Goal: Information Seeking & Learning: Learn about a topic

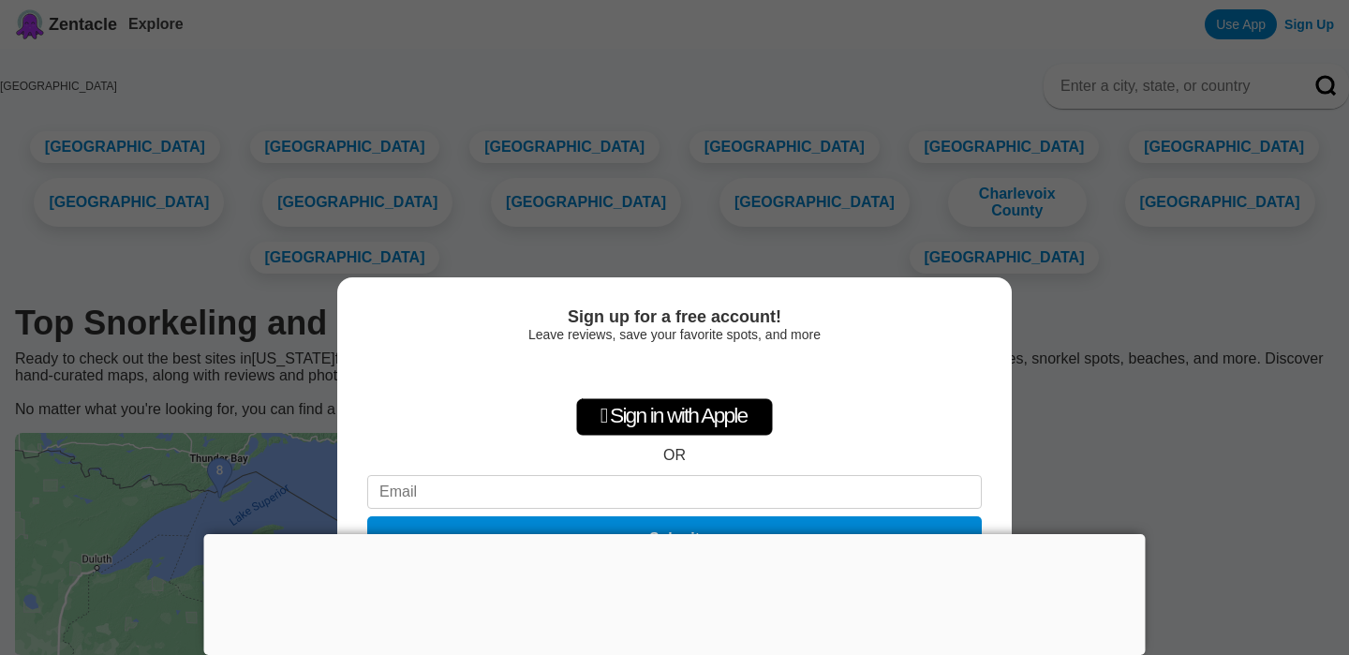
click at [1007, 426] on div "Sign up for a free account! Leave reviews, save your favorite spots, and more …" at bounding box center [674, 465] width 674 height 377
click at [669, 366] on div "Sign in with Google. Opens in new tab" at bounding box center [674, 371] width 172 height 41
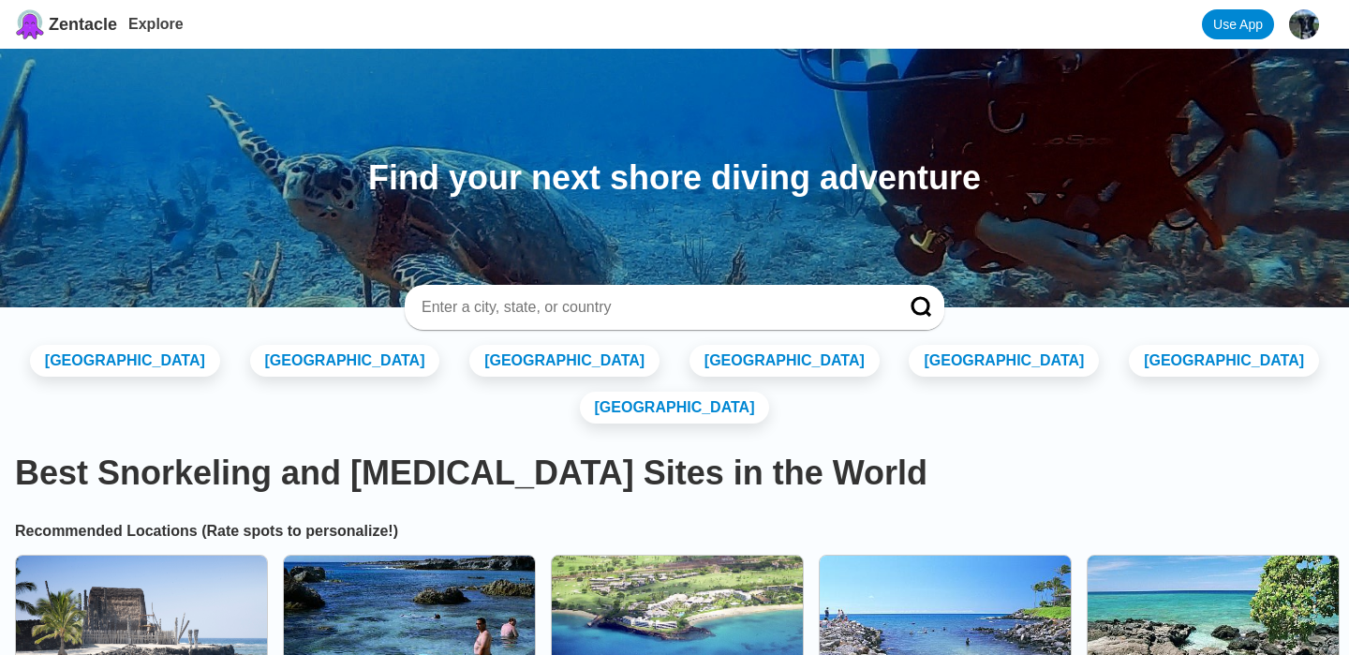
click at [489, 305] on input at bounding box center [652, 307] width 464 height 19
type input "[US_STATE]"
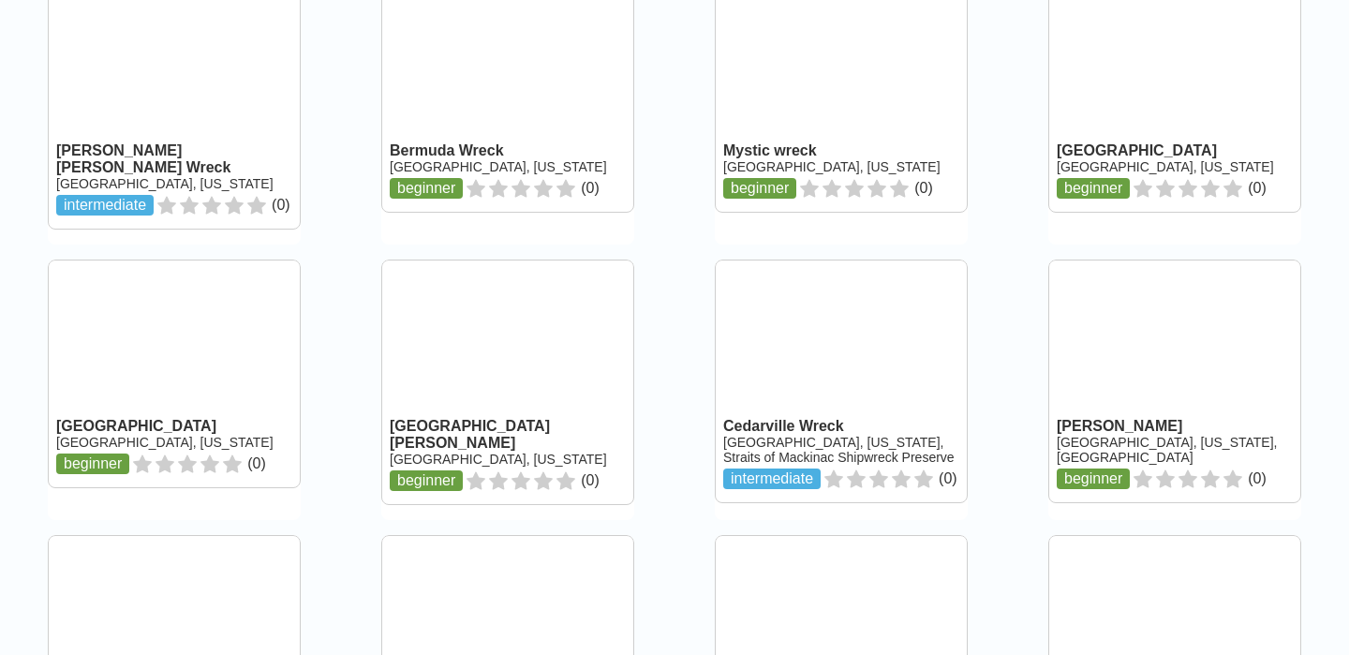
scroll to position [1884, 0]
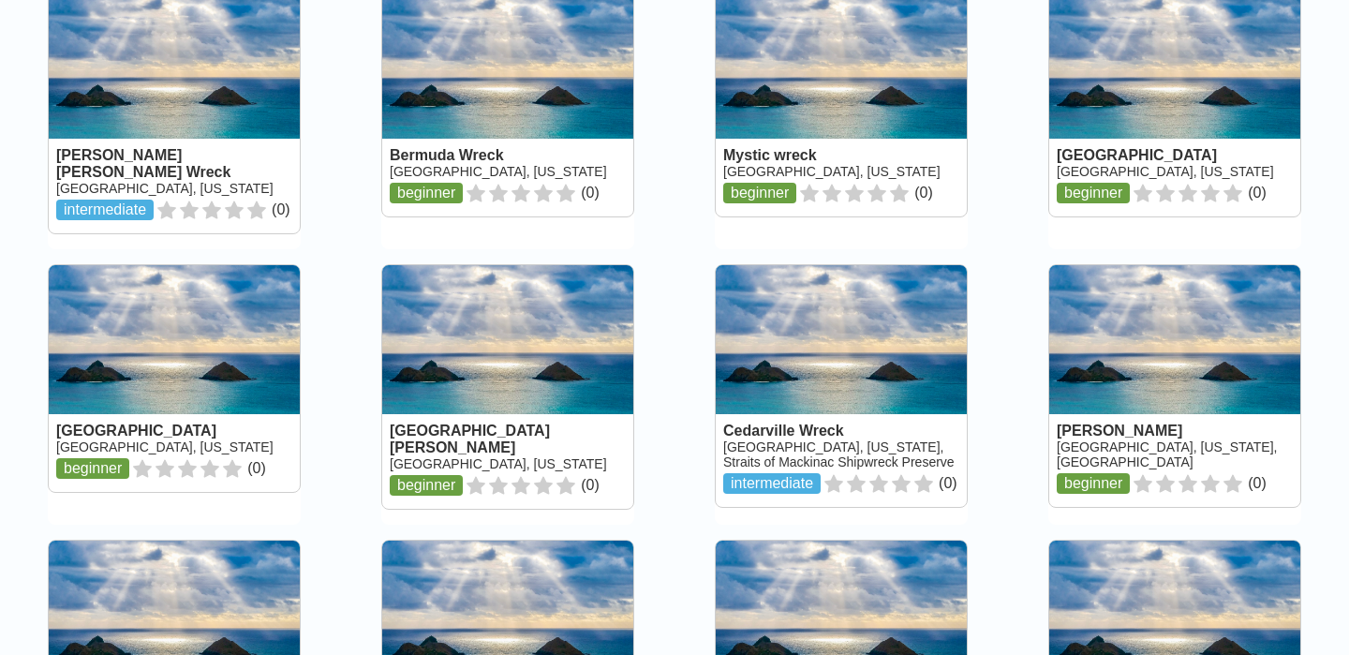
click at [421, 386] on link at bounding box center [507, 386] width 251 height 243
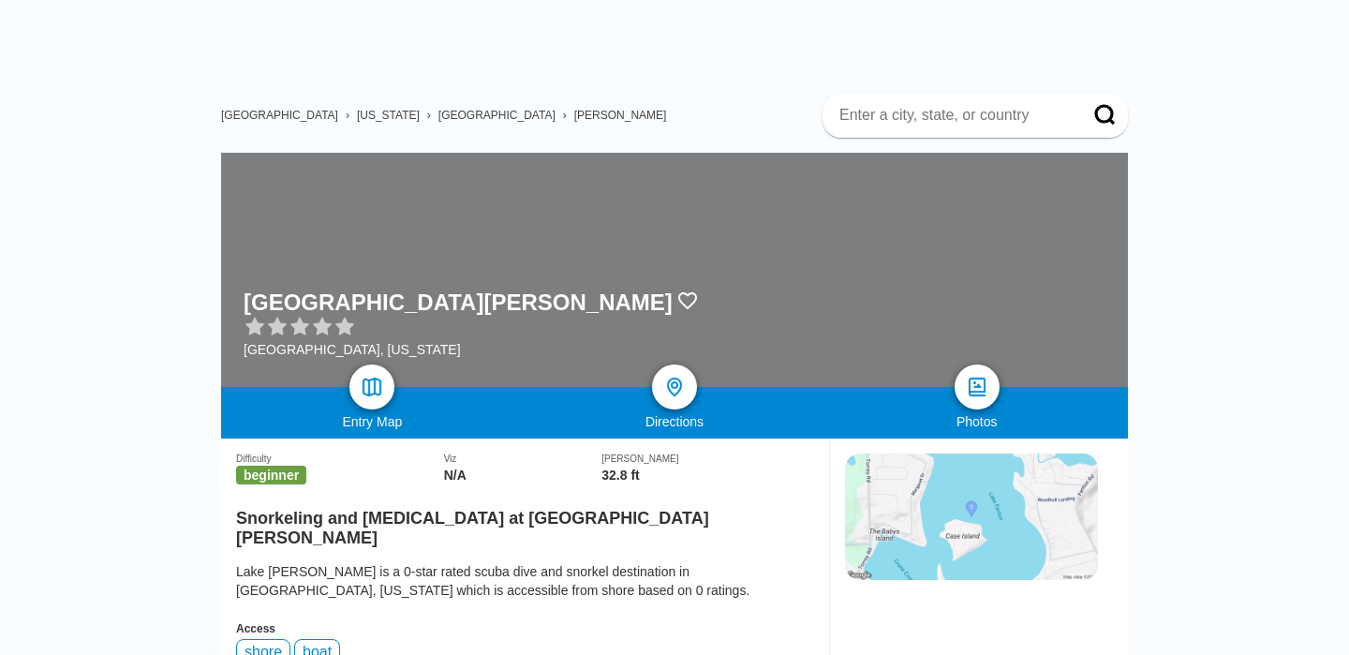
scroll to position [57, 0]
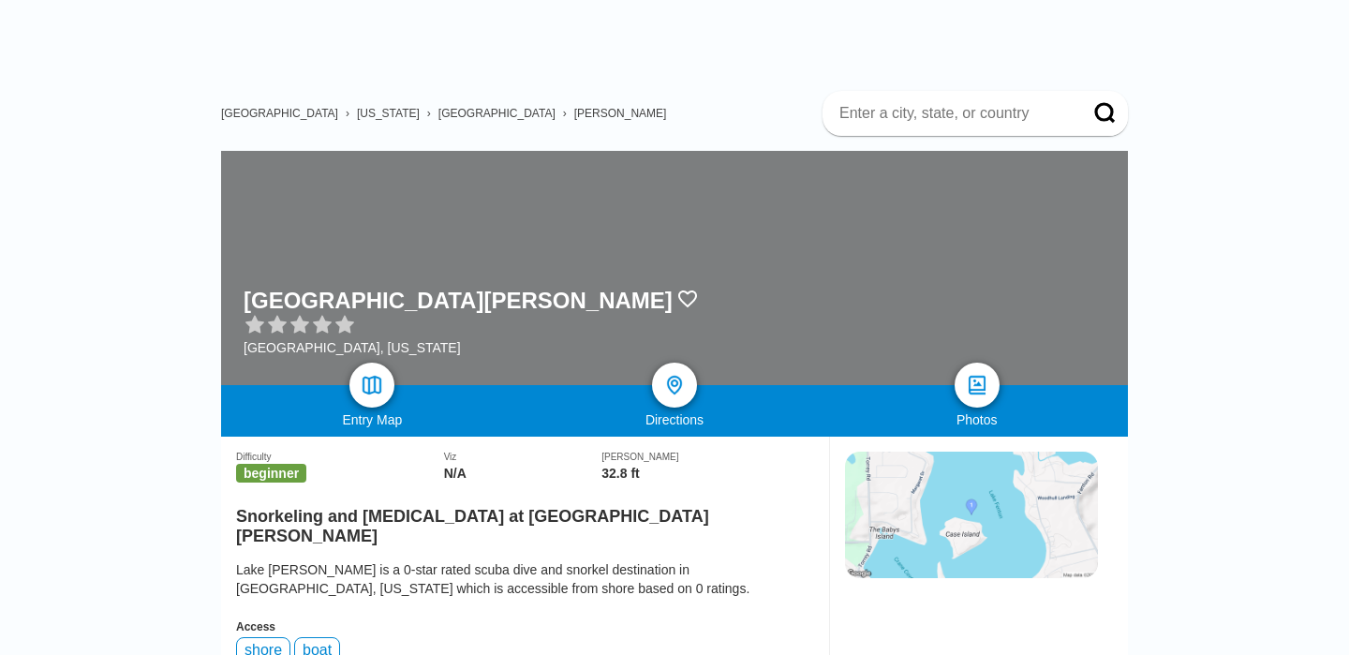
click at [357, 111] on span "[US_STATE]" at bounding box center [388, 113] width 63 height 13
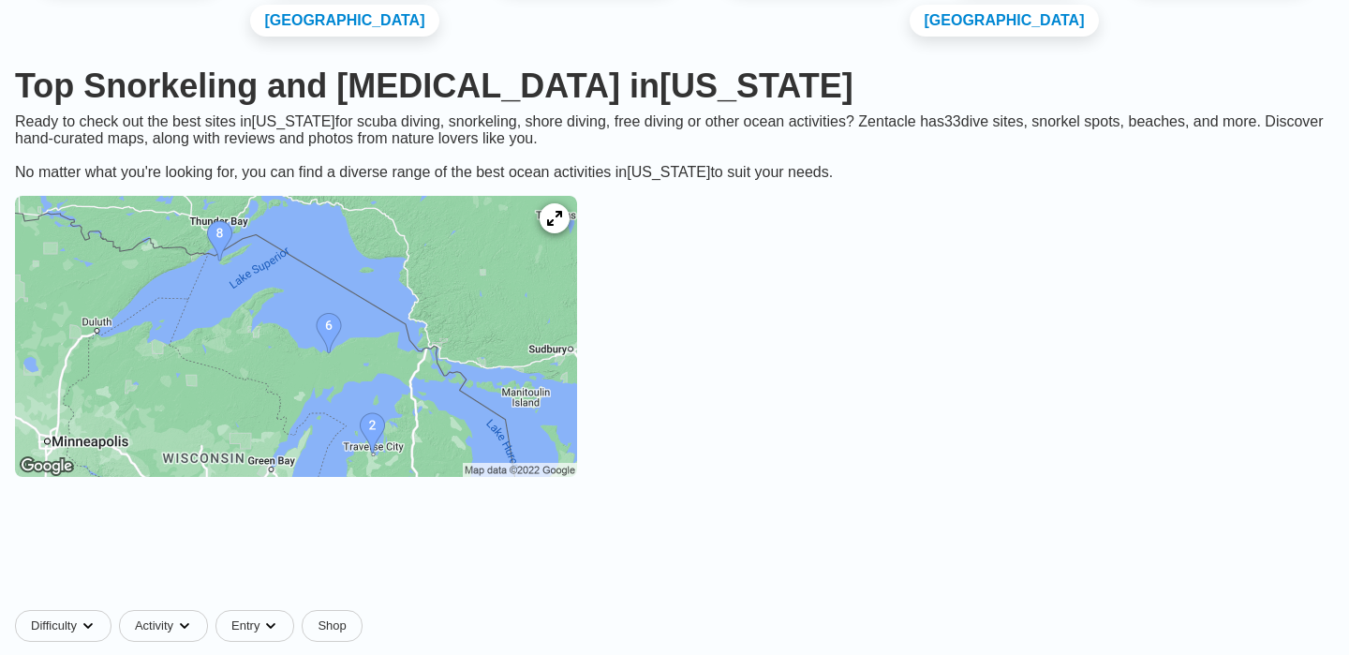
scroll to position [312, 0]
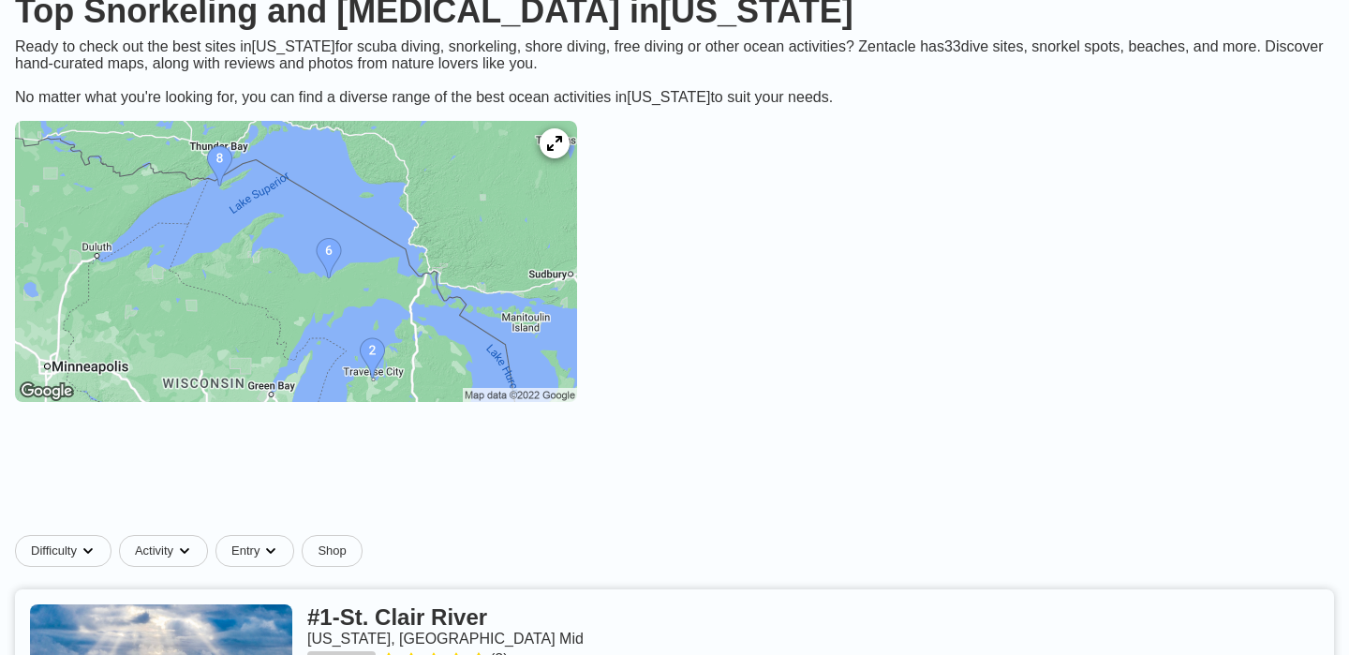
click at [577, 121] on img at bounding box center [296, 261] width 562 height 281
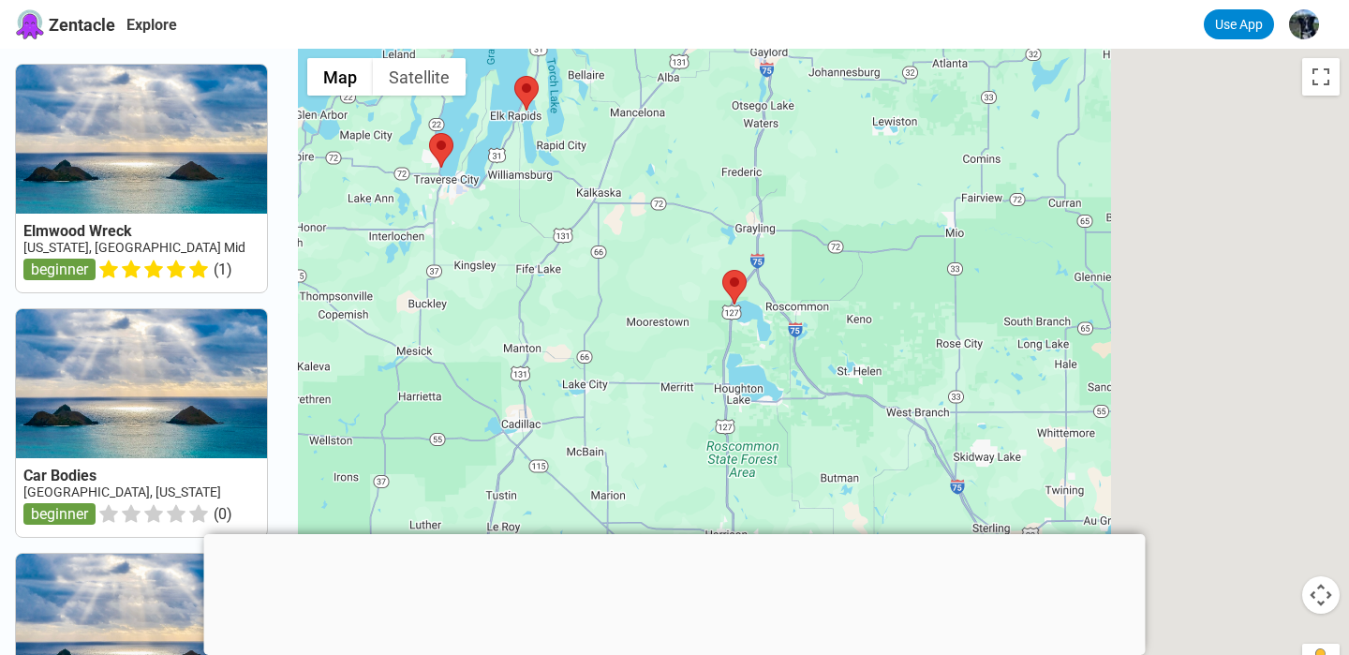
drag, startPoint x: 1149, startPoint y: 446, endPoint x: 308, endPoint y: -10, distance: 956.7
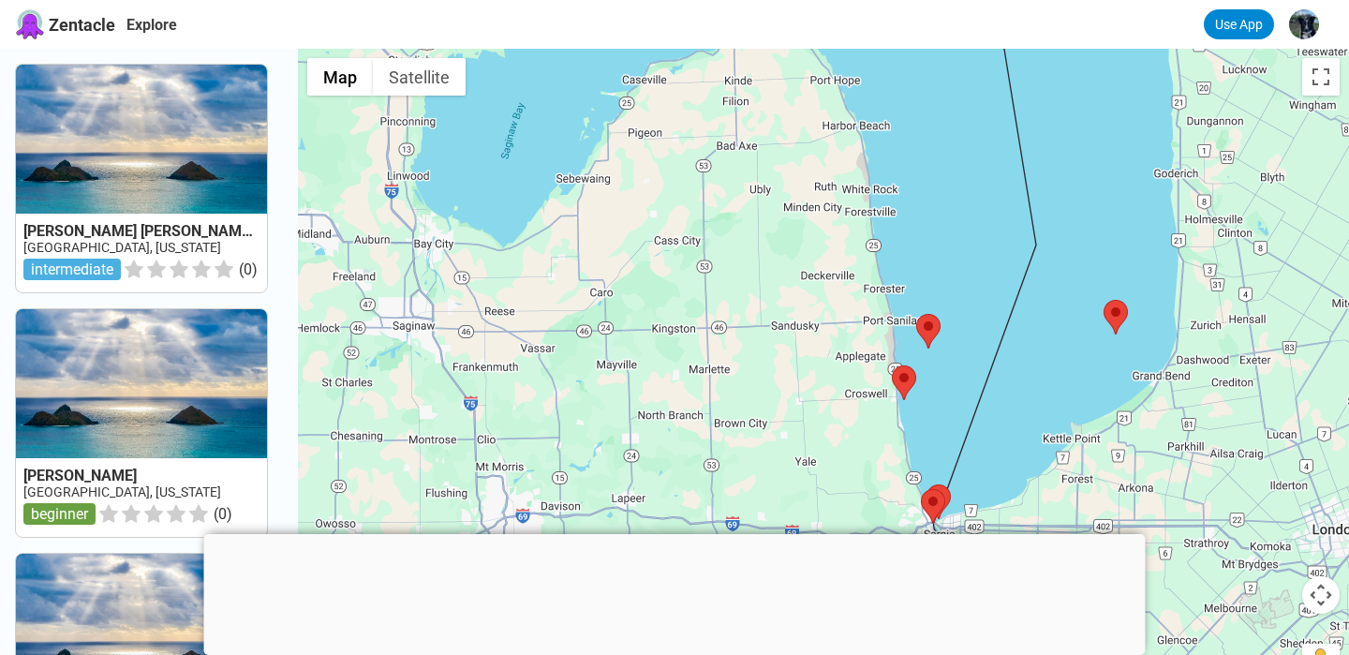
drag, startPoint x: 756, startPoint y: 338, endPoint x: 825, endPoint y: 174, distance: 177.9
click at [825, 174] on div at bounding box center [823, 376] width 1051 height 655
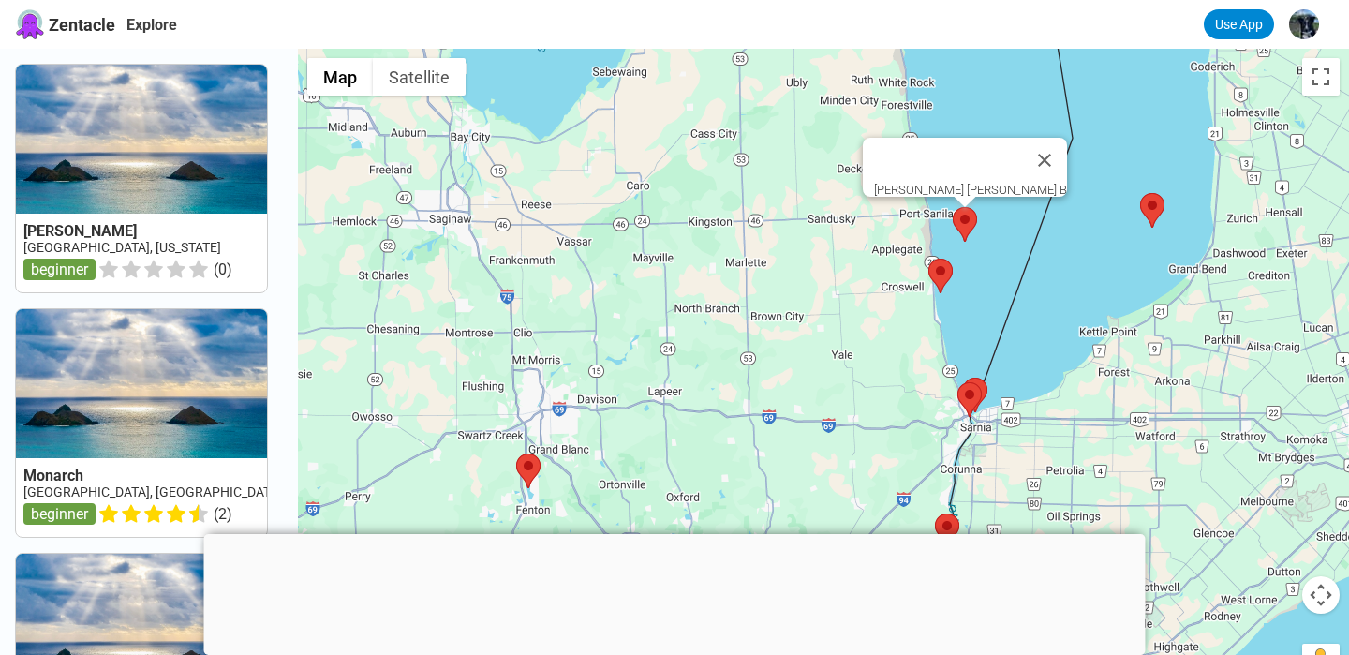
click at [952, 207] on area at bounding box center [952, 207] width 0 height 0
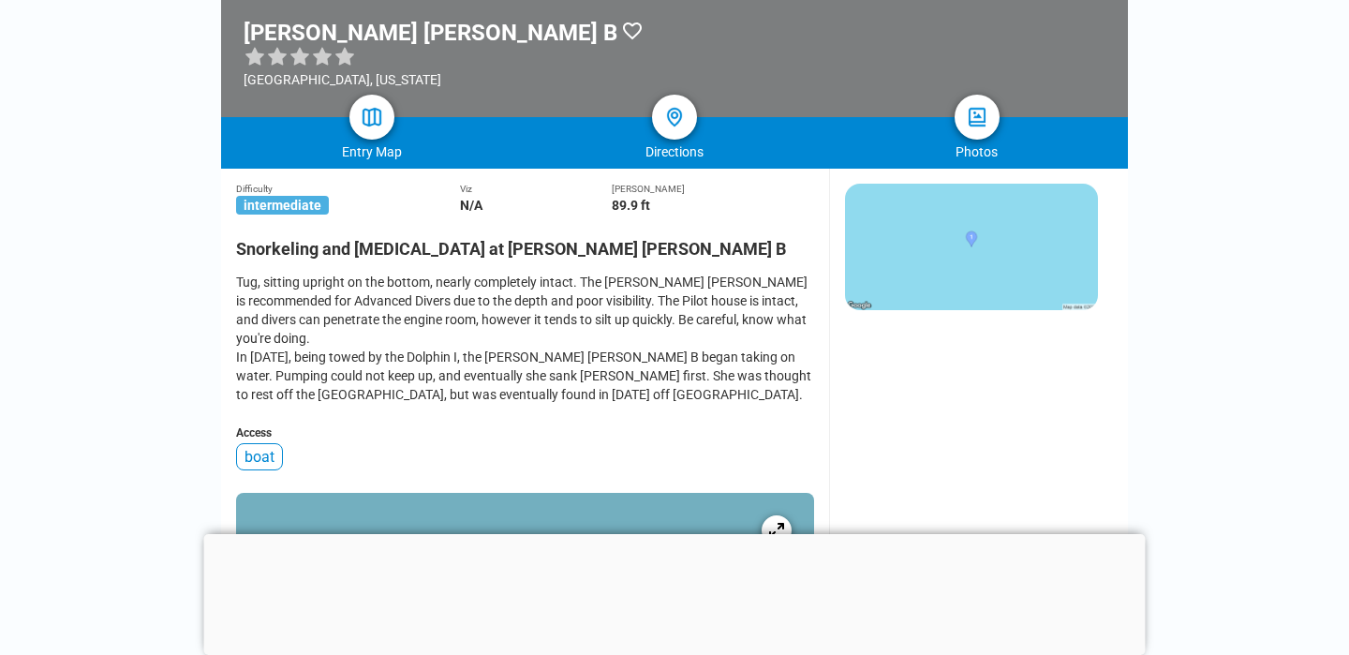
scroll to position [327, 0]
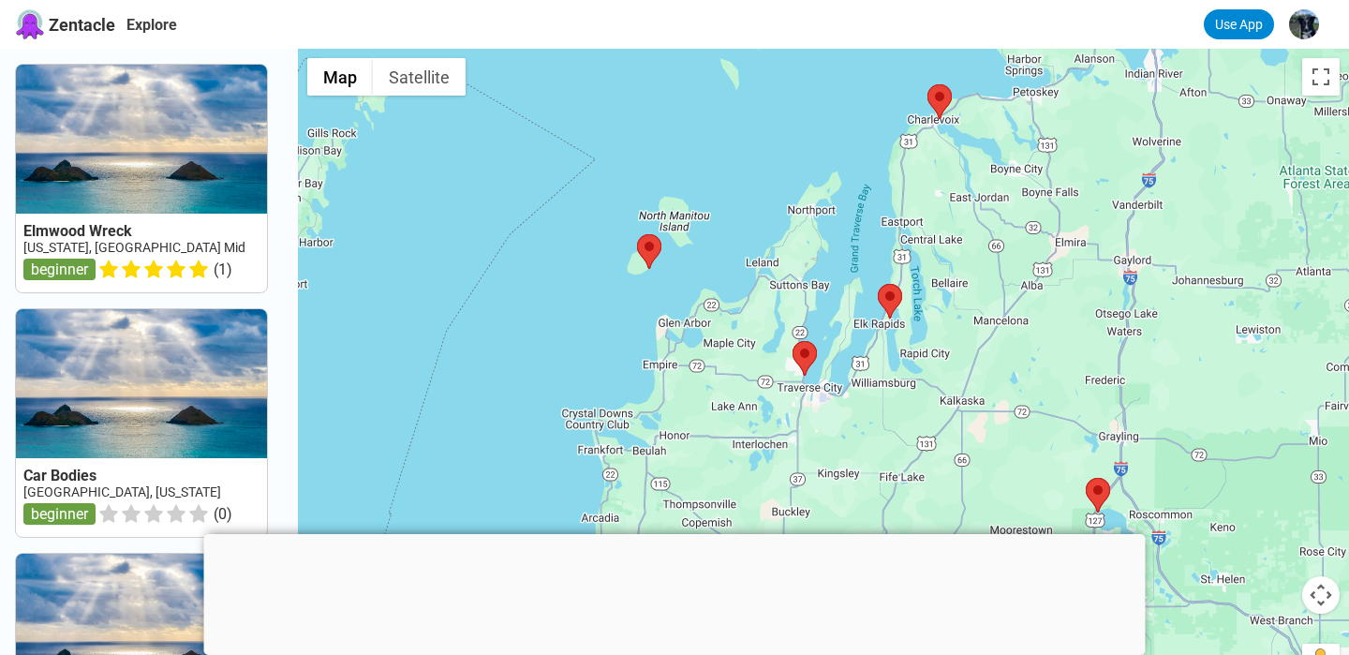
drag, startPoint x: 1028, startPoint y: 368, endPoint x: 192, endPoint y: -39, distance: 930.2
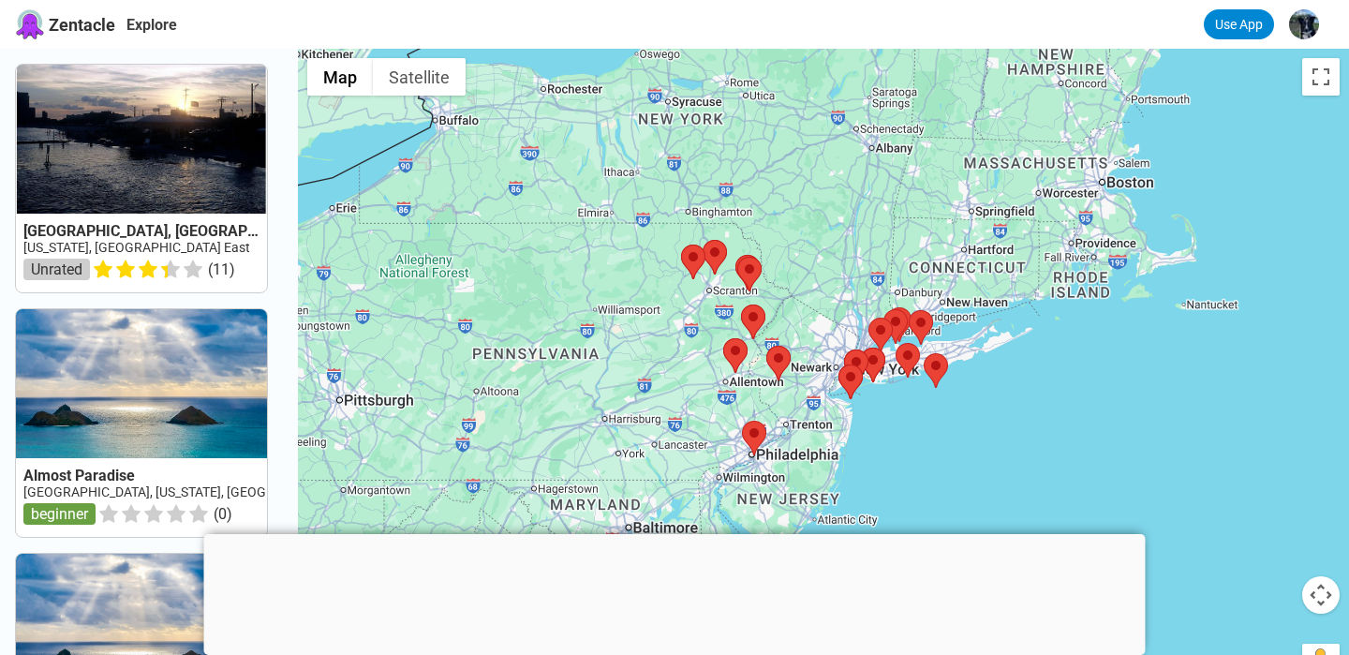
drag, startPoint x: 578, startPoint y: 304, endPoint x: 1020, endPoint y: 354, distance: 444.8
click at [1020, 354] on div at bounding box center [823, 376] width 1051 height 655
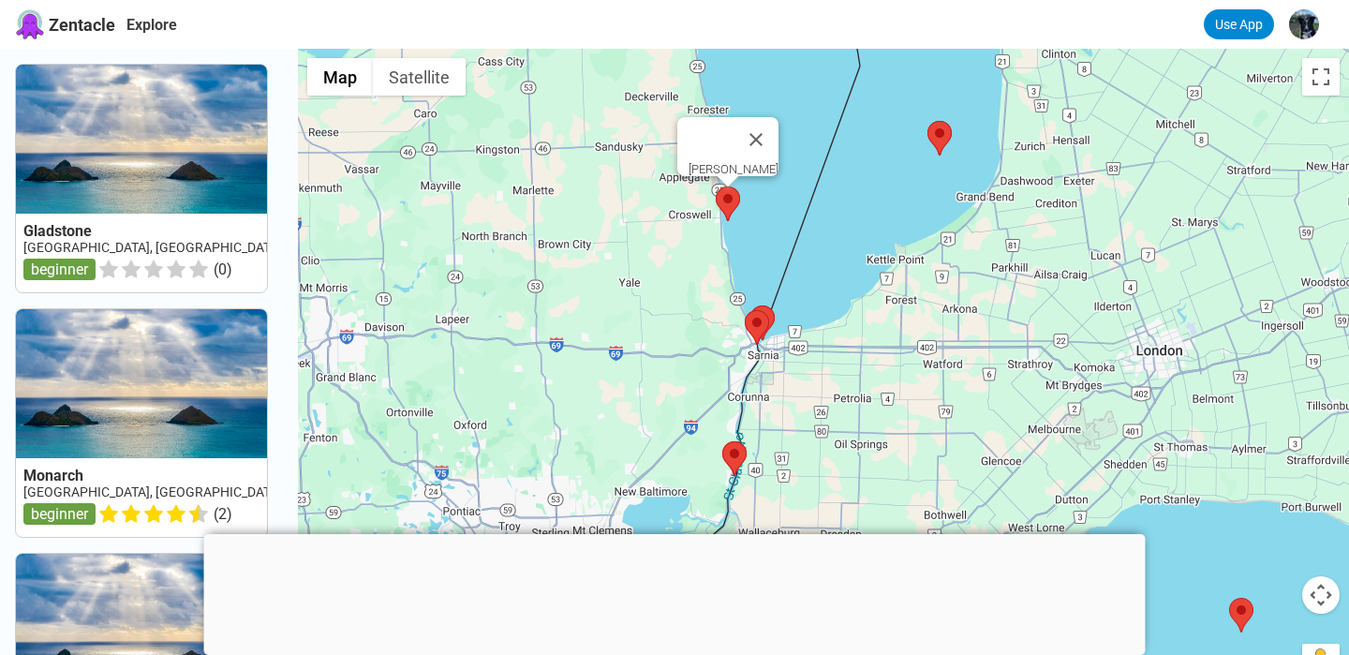
click at [715, 186] on area at bounding box center [715, 186] width 0 height 0
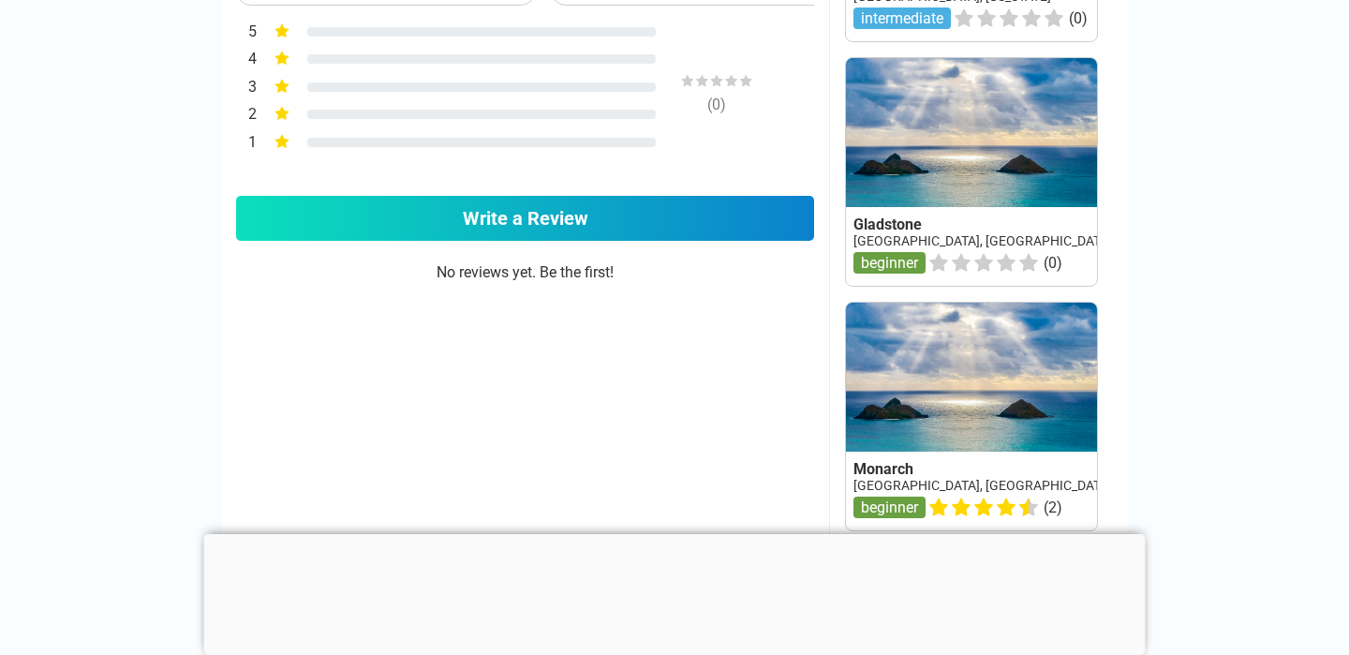
scroll to position [1143, 0]
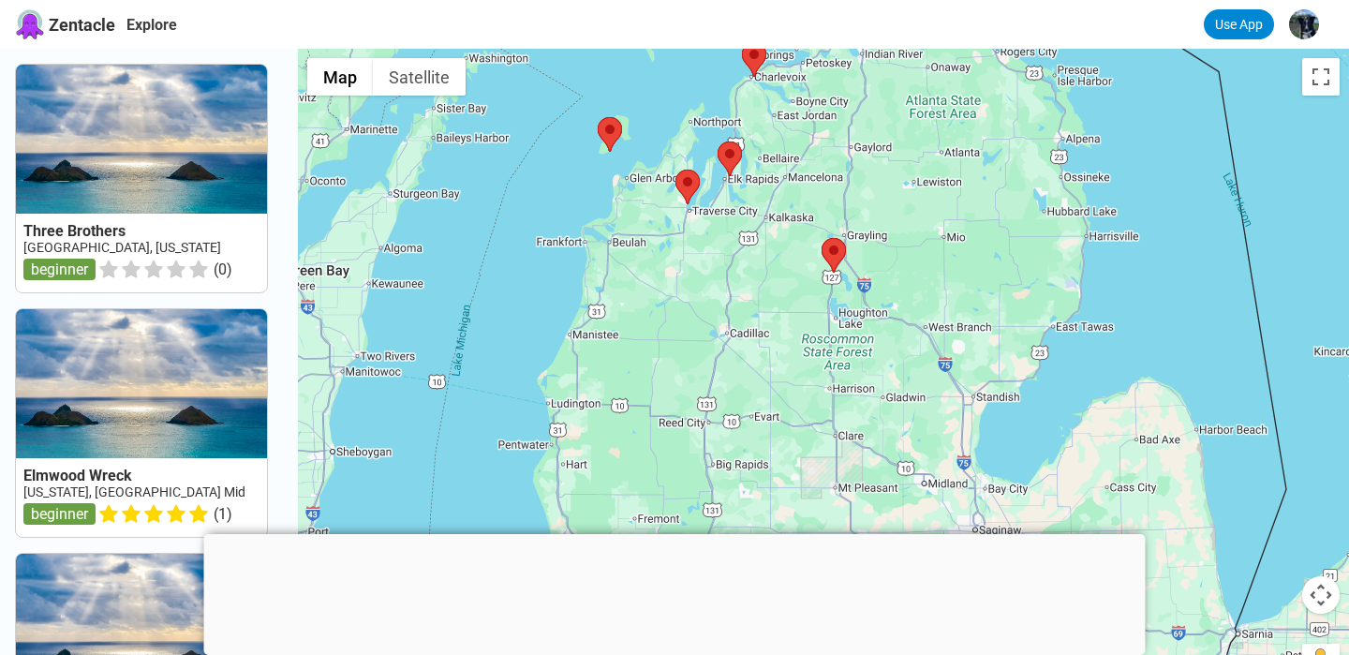
drag, startPoint x: 1163, startPoint y: 387, endPoint x: 895, endPoint y: 225, distance: 313.0
click at [895, 226] on div at bounding box center [823, 376] width 1051 height 655
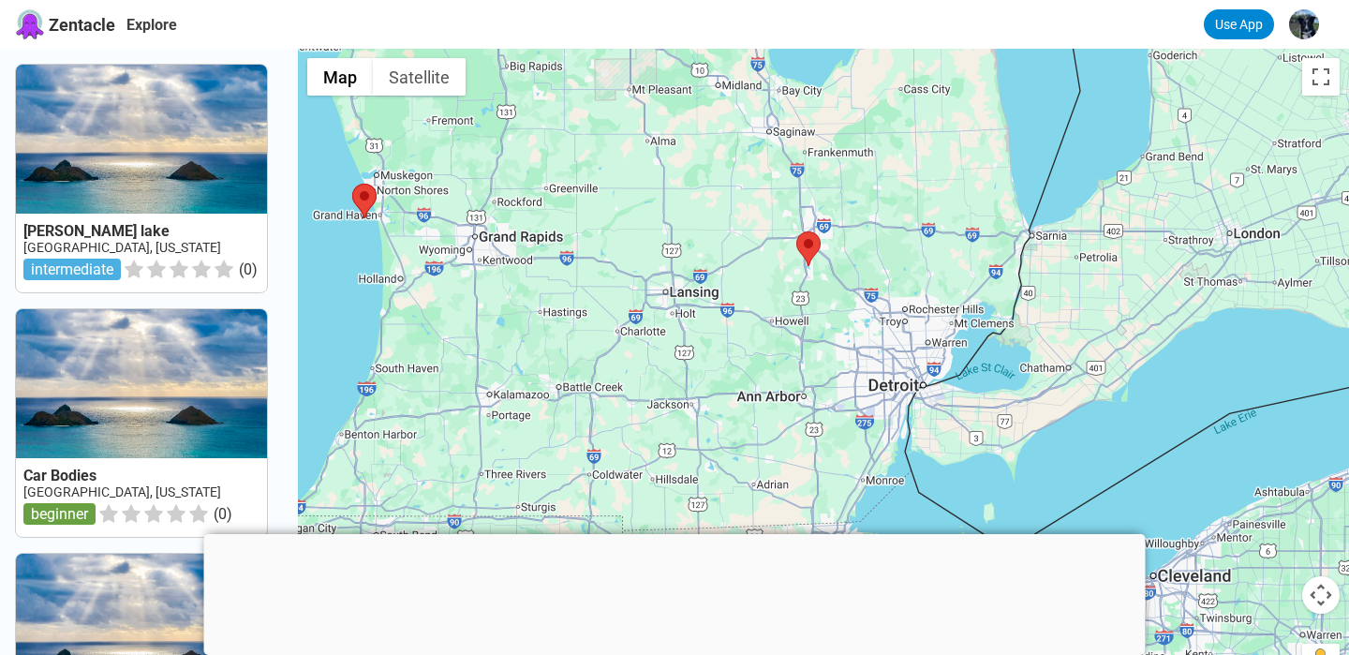
drag, startPoint x: 1140, startPoint y: 463, endPoint x: 941, endPoint y: 0, distance: 503.4
click at [941, 0] on div "Zentacle Explore Use App Higgins lake USA, Michigan intermediate ( 0 ) Car Bodi…" at bounding box center [674, 626] width 1349 height 1252
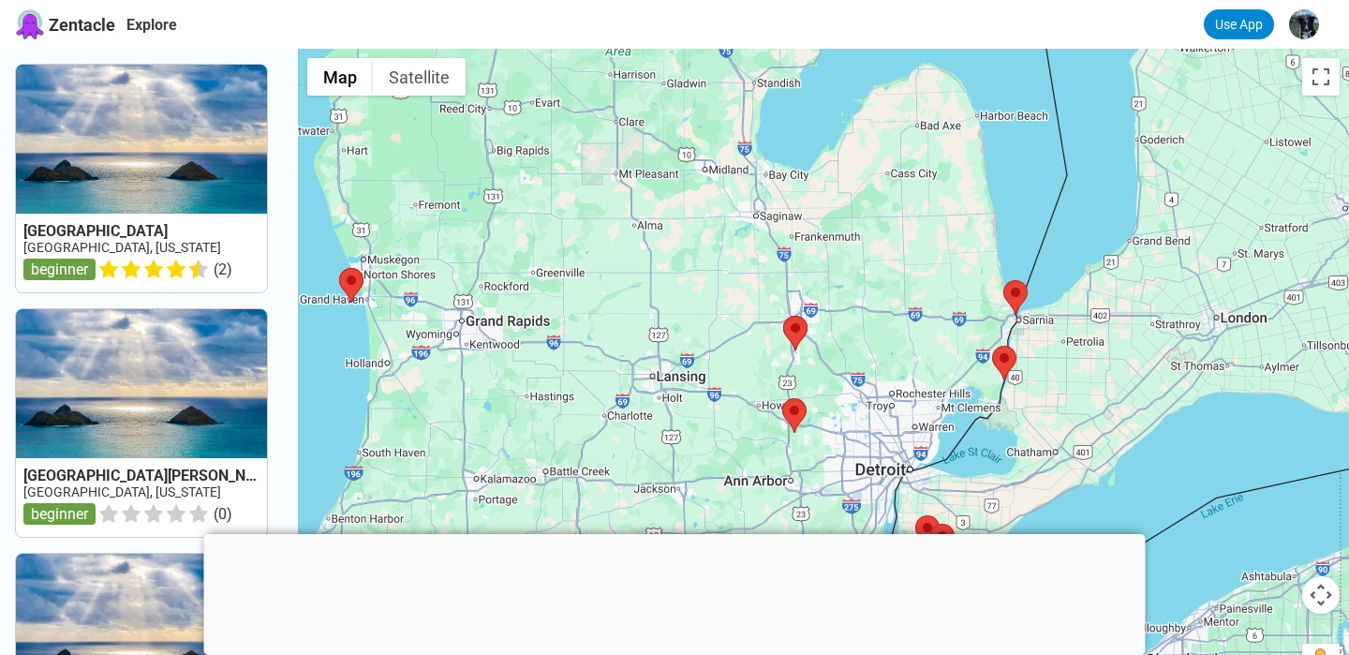
drag, startPoint x: 983, startPoint y: 174, endPoint x: 976, endPoint y: 265, distance: 91.1
click at [976, 265] on div at bounding box center [823, 376] width 1051 height 655
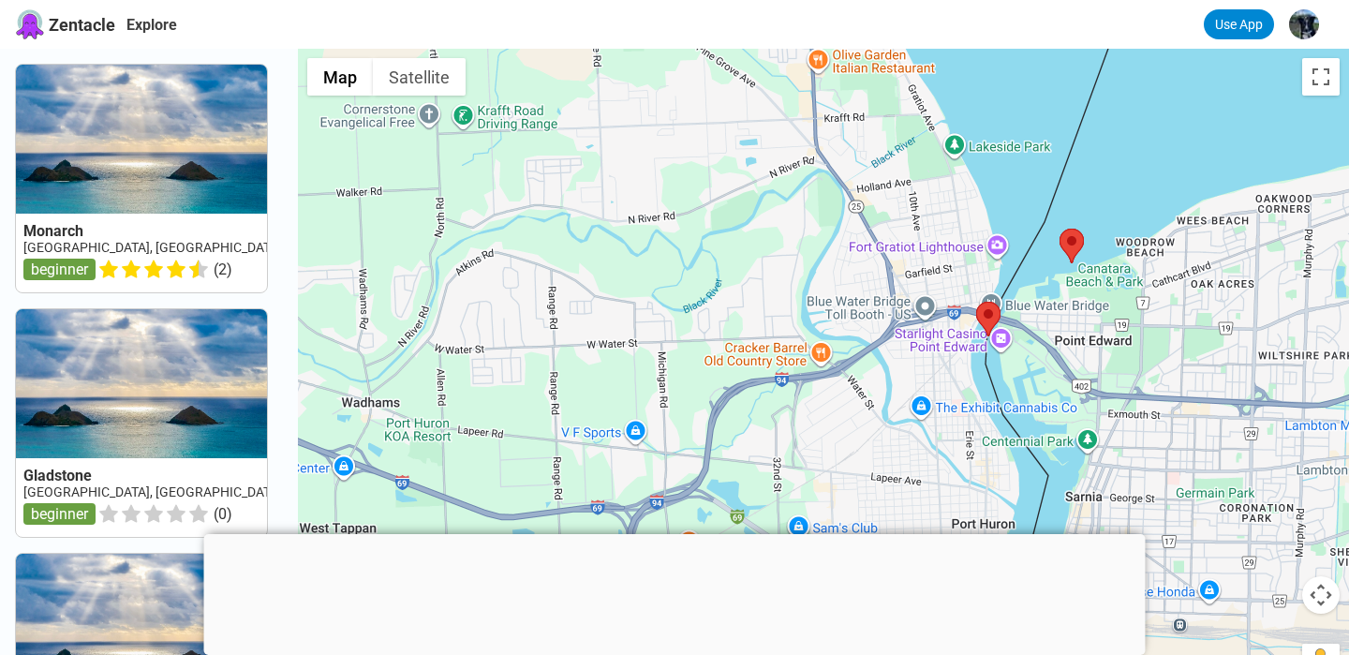
drag, startPoint x: 980, startPoint y: 241, endPoint x: 1044, endPoint y: 357, distance: 132.9
click at [1044, 357] on div at bounding box center [823, 376] width 1051 height 655
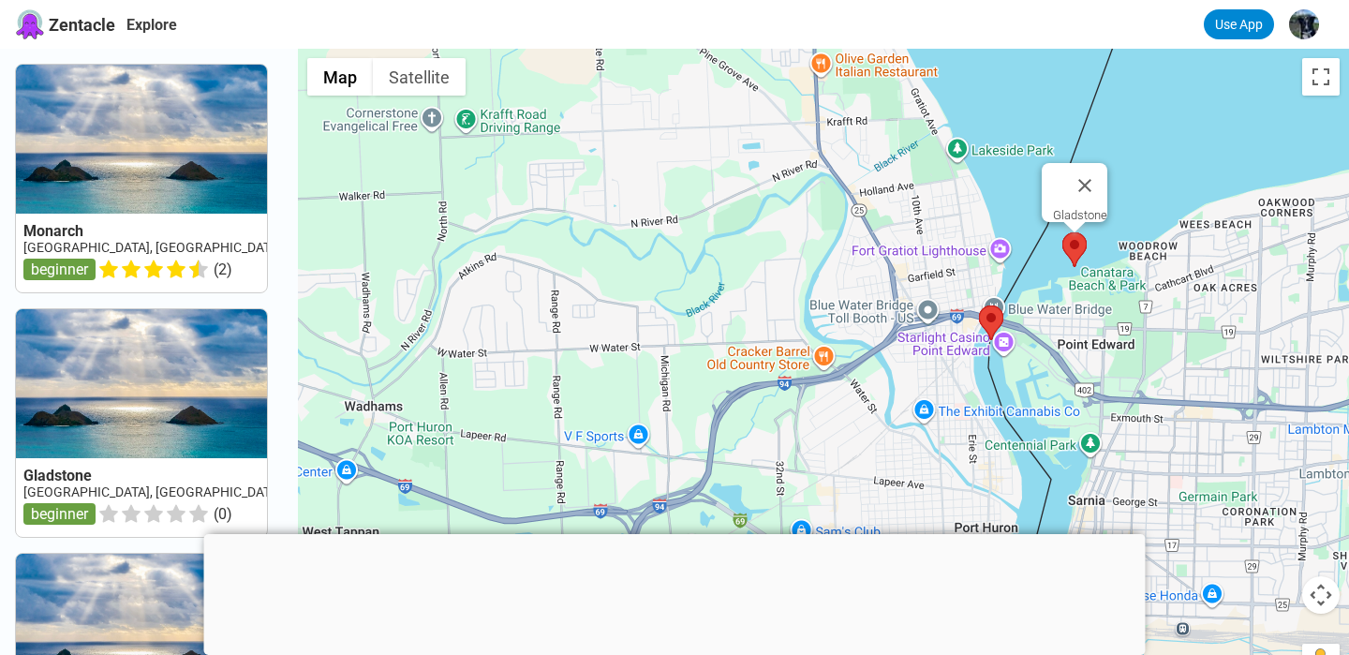
click at [1062, 232] on area at bounding box center [1062, 232] width 0 height 0
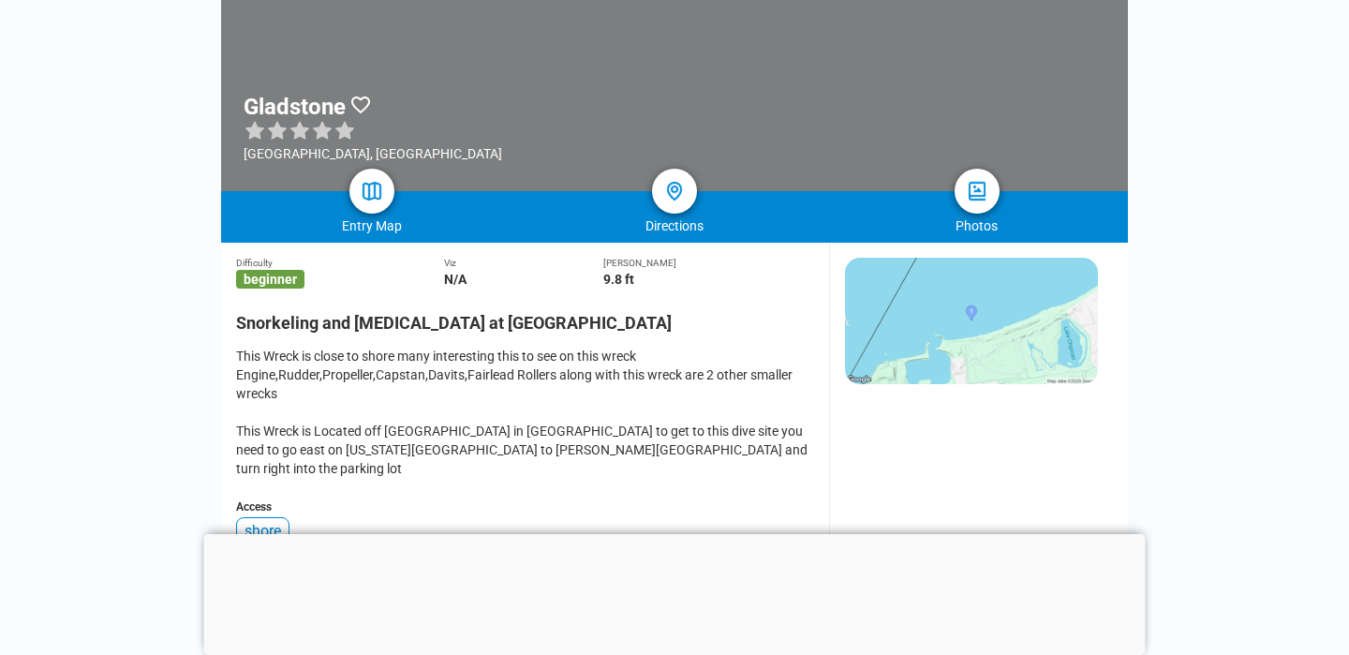
scroll to position [253, 0]
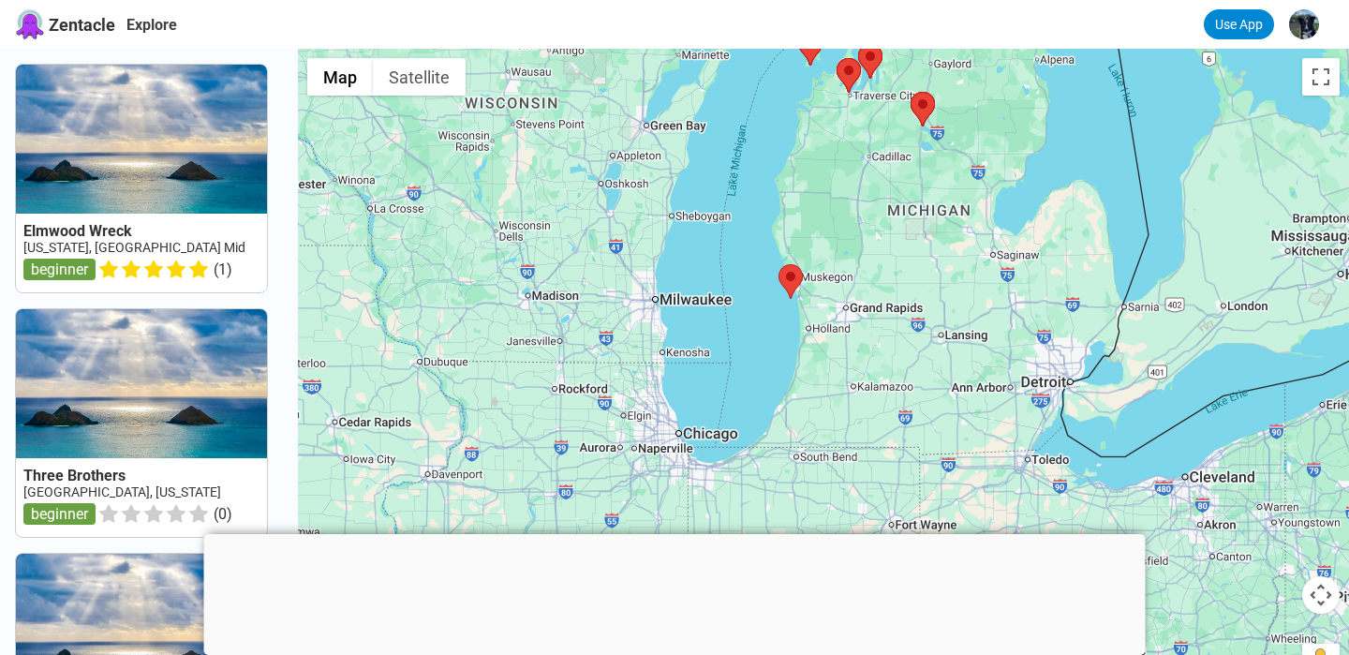
drag, startPoint x: 1163, startPoint y: 499, endPoint x: 1155, endPoint y: 242, distance: 257.7
click at [1155, 242] on div at bounding box center [823, 376] width 1051 height 655
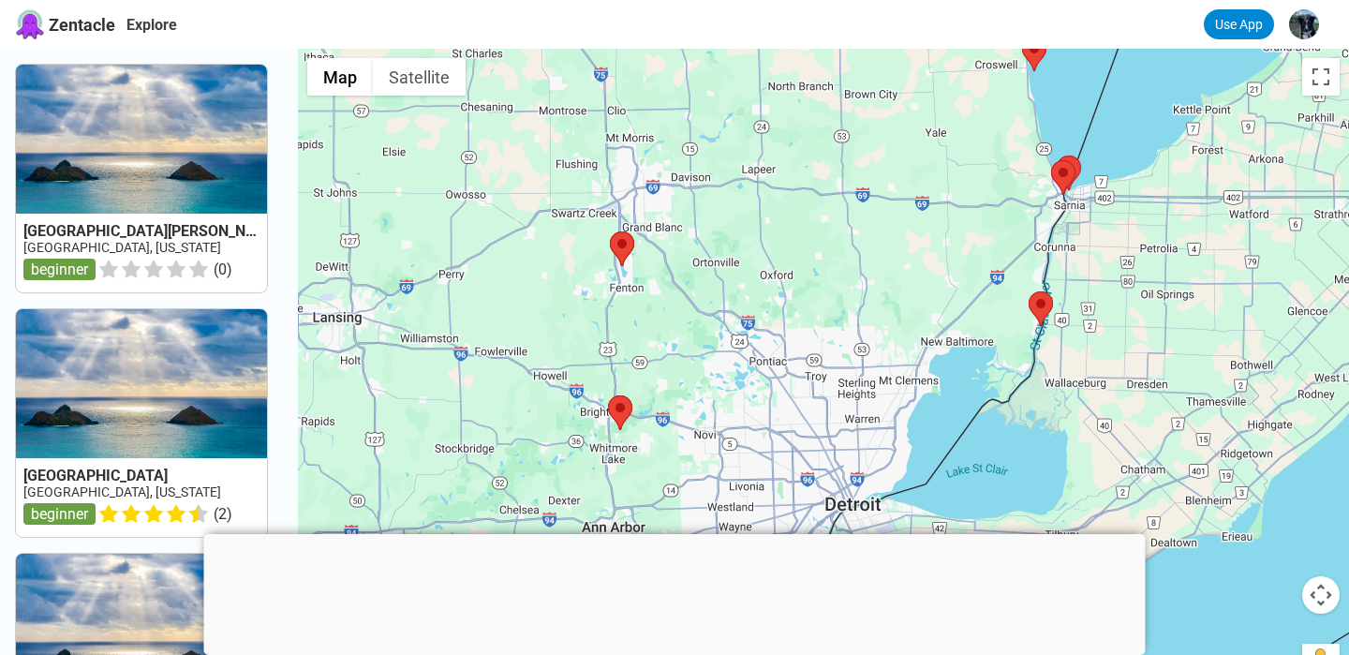
drag, startPoint x: 868, startPoint y: 447, endPoint x: 791, endPoint y: 334, distance: 136.1
click at [791, 334] on div at bounding box center [823, 376] width 1051 height 655
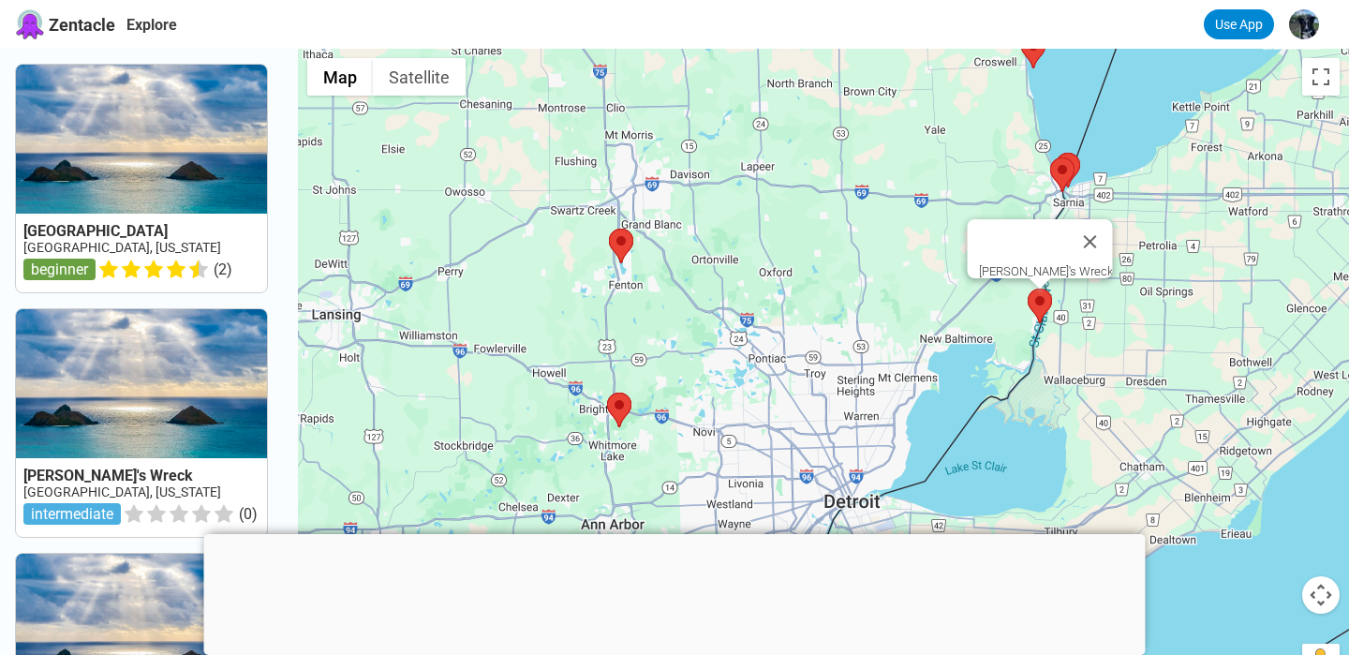
click at [1027, 288] on area at bounding box center [1027, 288] width 0 height 0
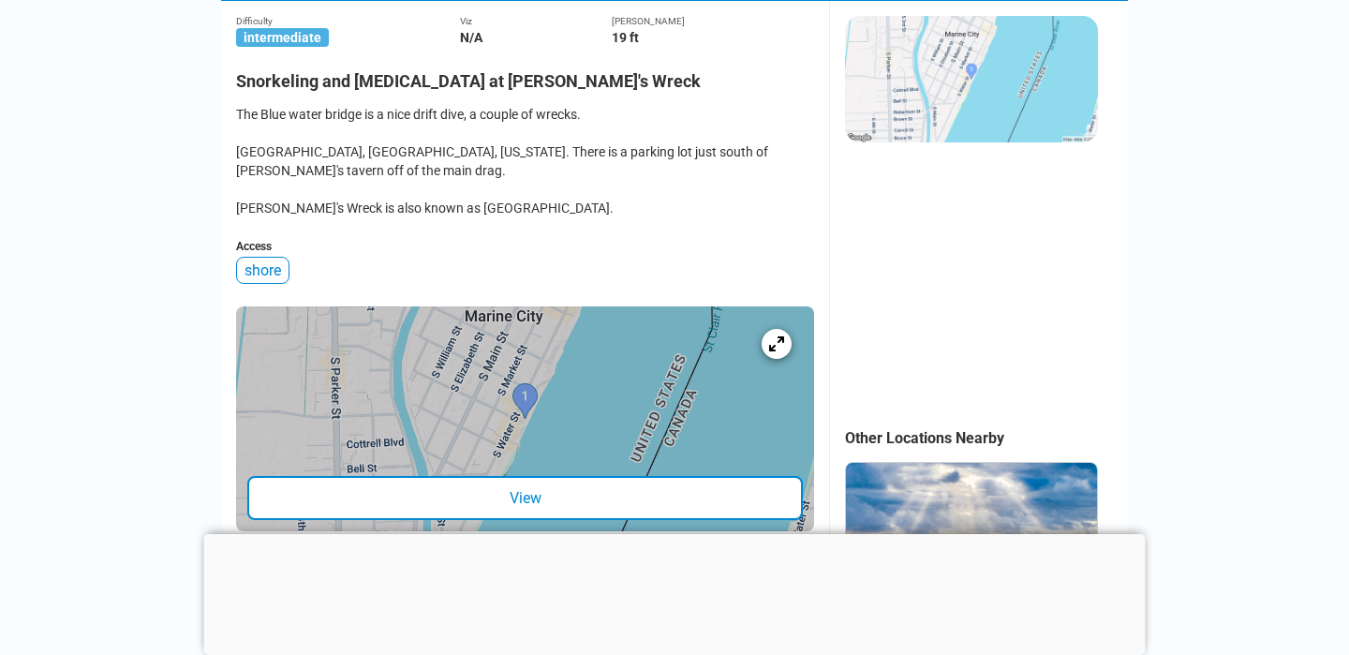
scroll to position [420, 0]
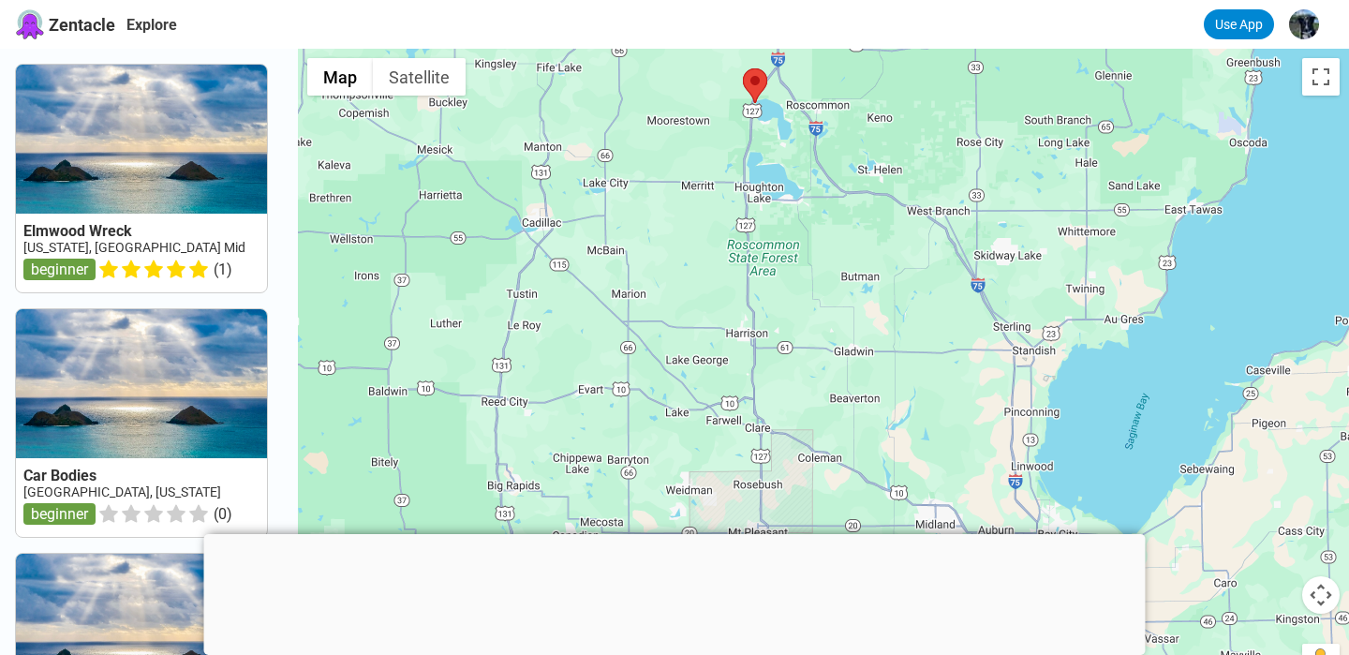
drag, startPoint x: 1253, startPoint y: 482, endPoint x: 876, endPoint y: 52, distance: 572.0
click at [876, 52] on div at bounding box center [823, 376] width 1051 height 655
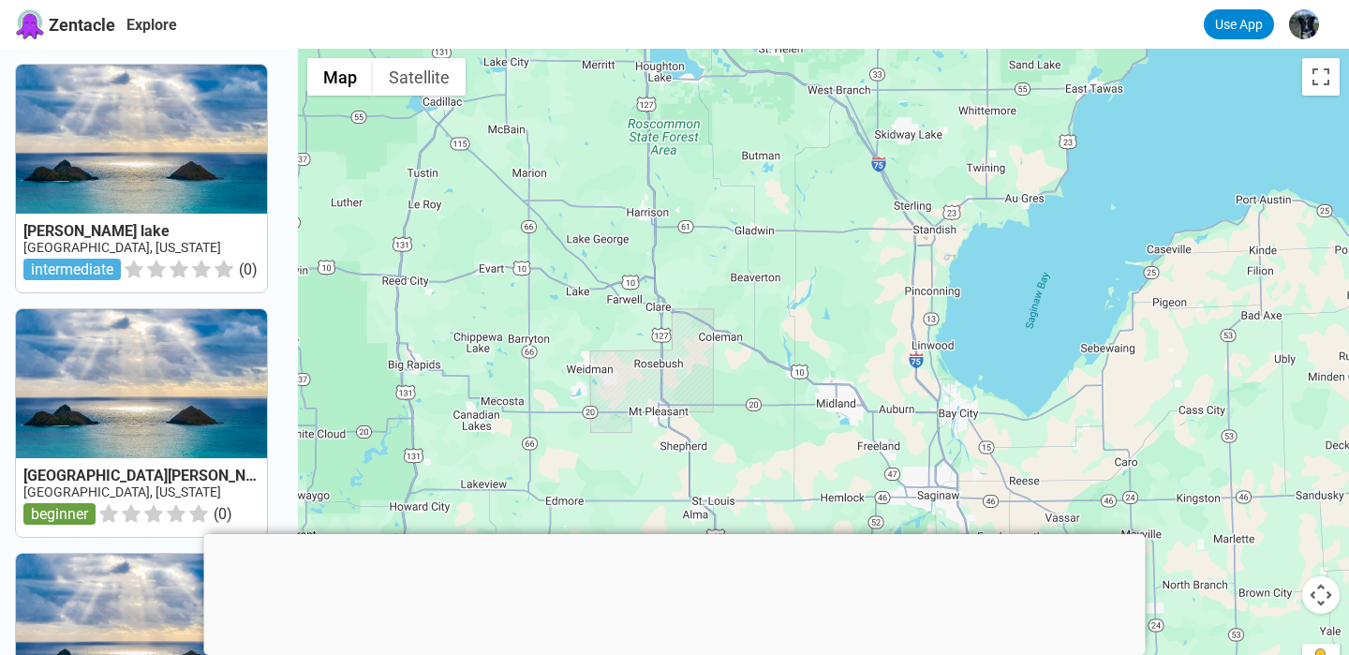
drag, startPoint x: 1088, startPoint y: 386, endPoint x: 578, endPoint y: -9, distance: 645.5
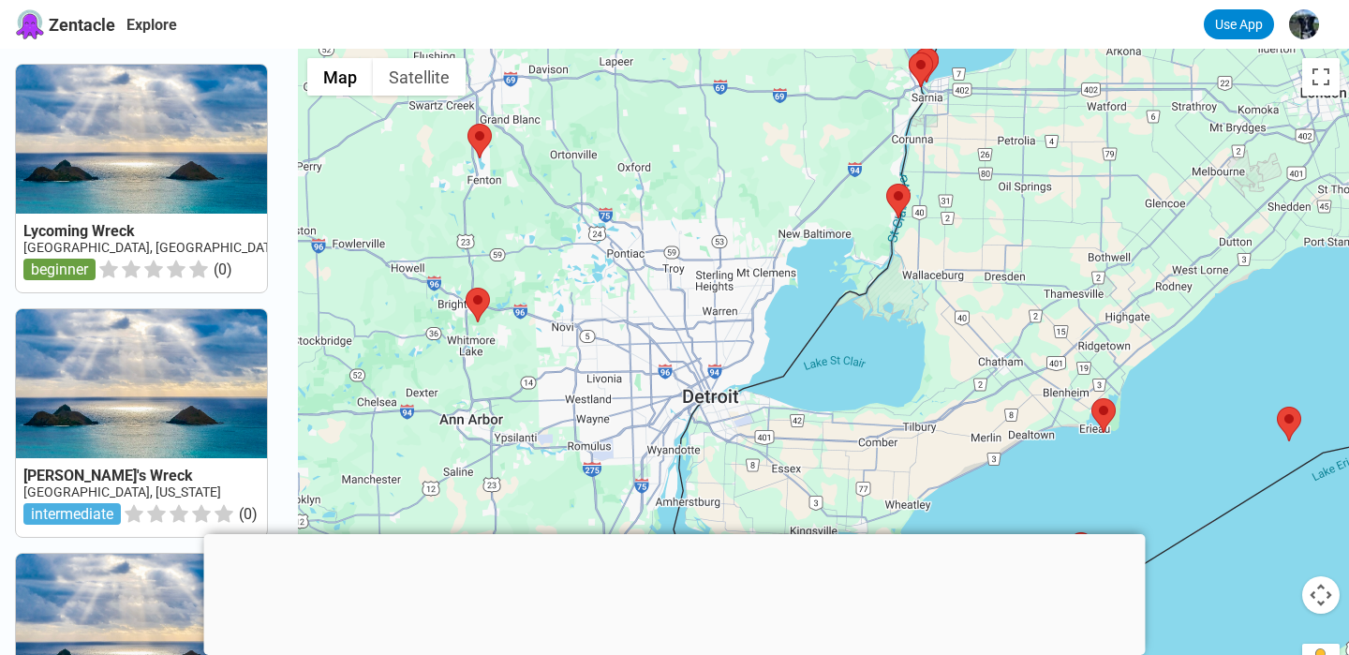
drag, startPoint x: 663, startPoint y: 158, endPoint x: 878, endPoint y: 158, distance: 215.4
click at [878, 158] on div at bounding box center [823, 376] width 1051 height 655
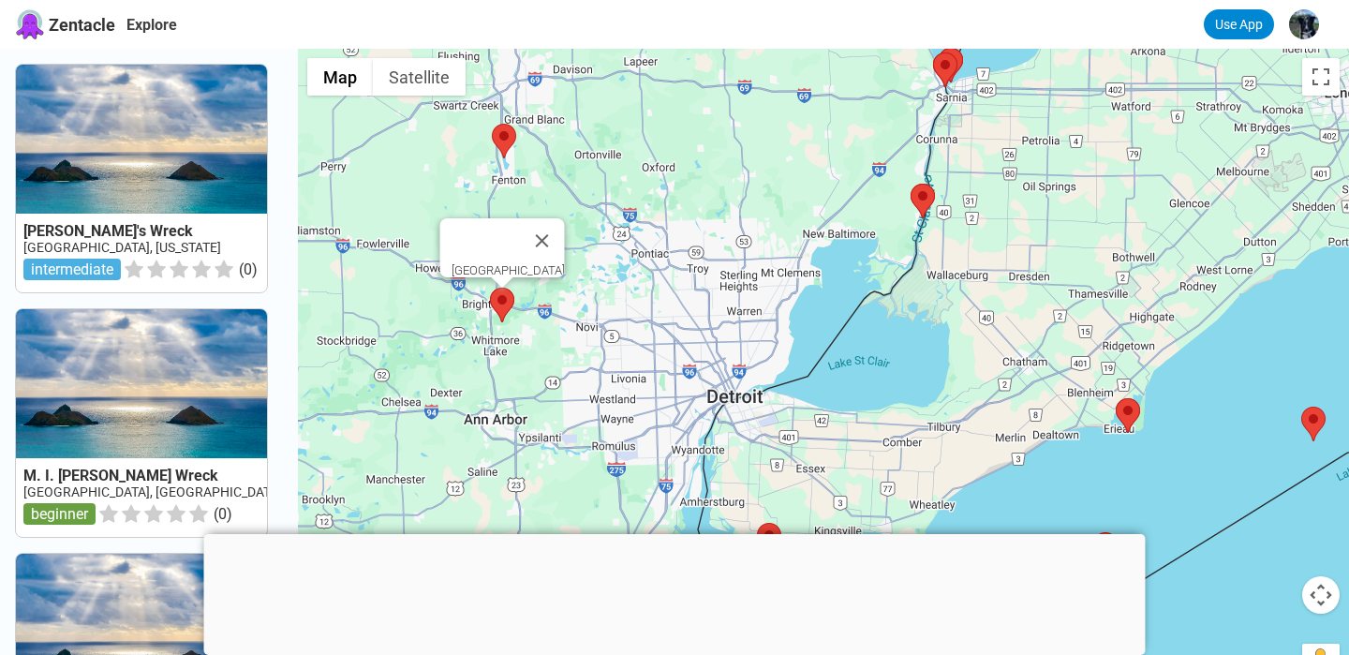
click at [490, 288] on area at bounding box center [490, 288] width 0 height 0
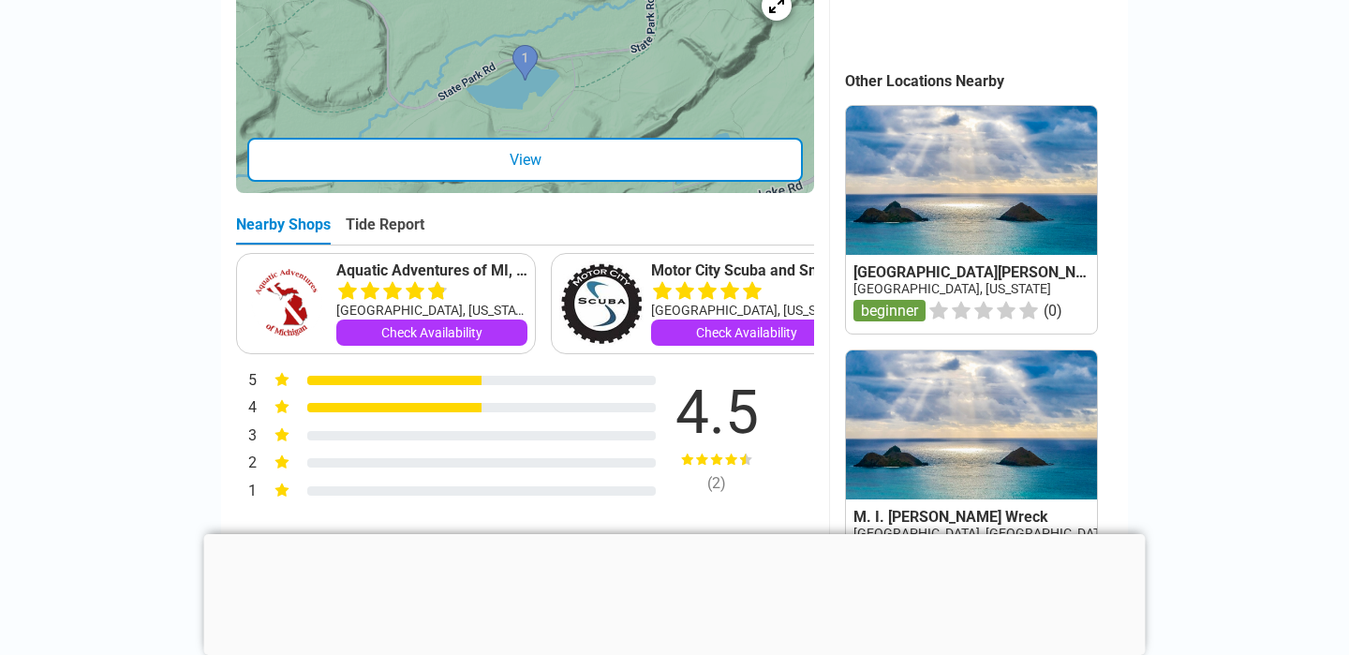
scroll to position [853, 0]
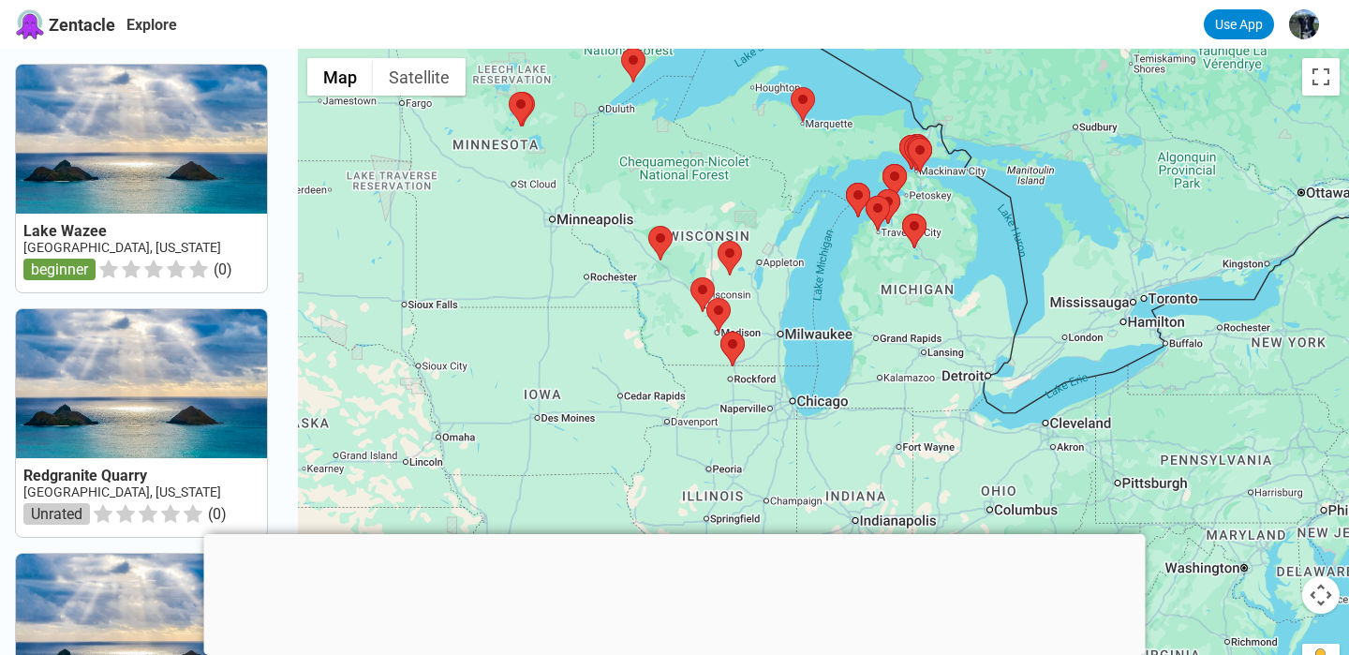
drag, startPoint x: 1289, startPoint y: 532, endPoint x: 1054, endPoint y: 293, distance: 334.4
click at [1054, 293] on div at bounding box center [823, 376] width 1051 height 655
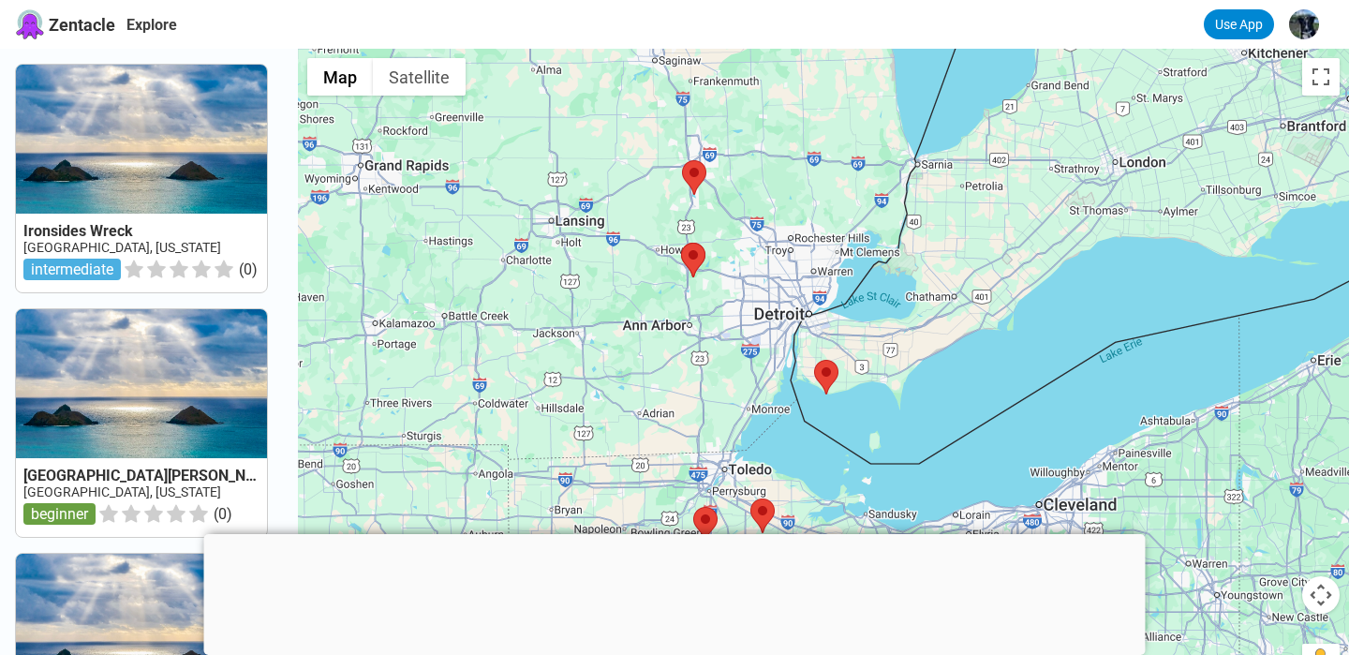
drag, startPoint x: 1139, startPoint y: 398, endPoint x: 659, endPoint y: 119, distance: 554.8
click at [659, 119] on div at bounding box center [823, 376] width 1051 height 655
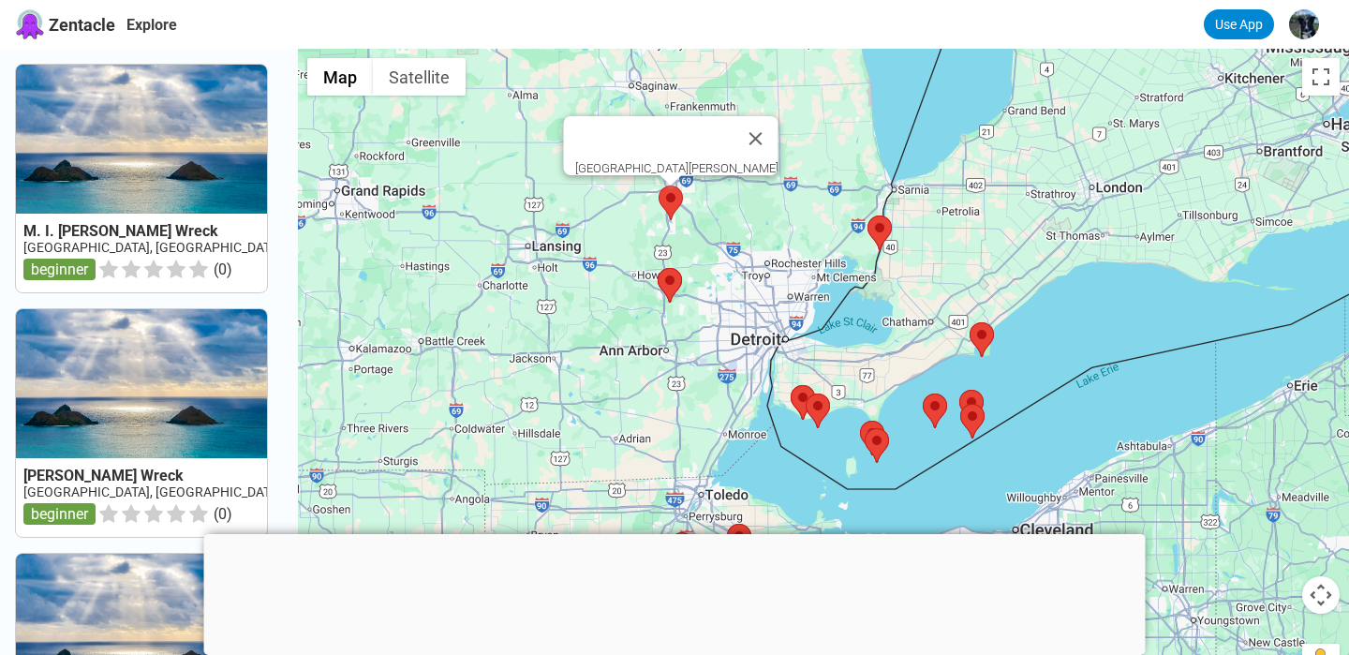
click at [658, 185] on area at bounding box center [658, 185] width 0 height 0
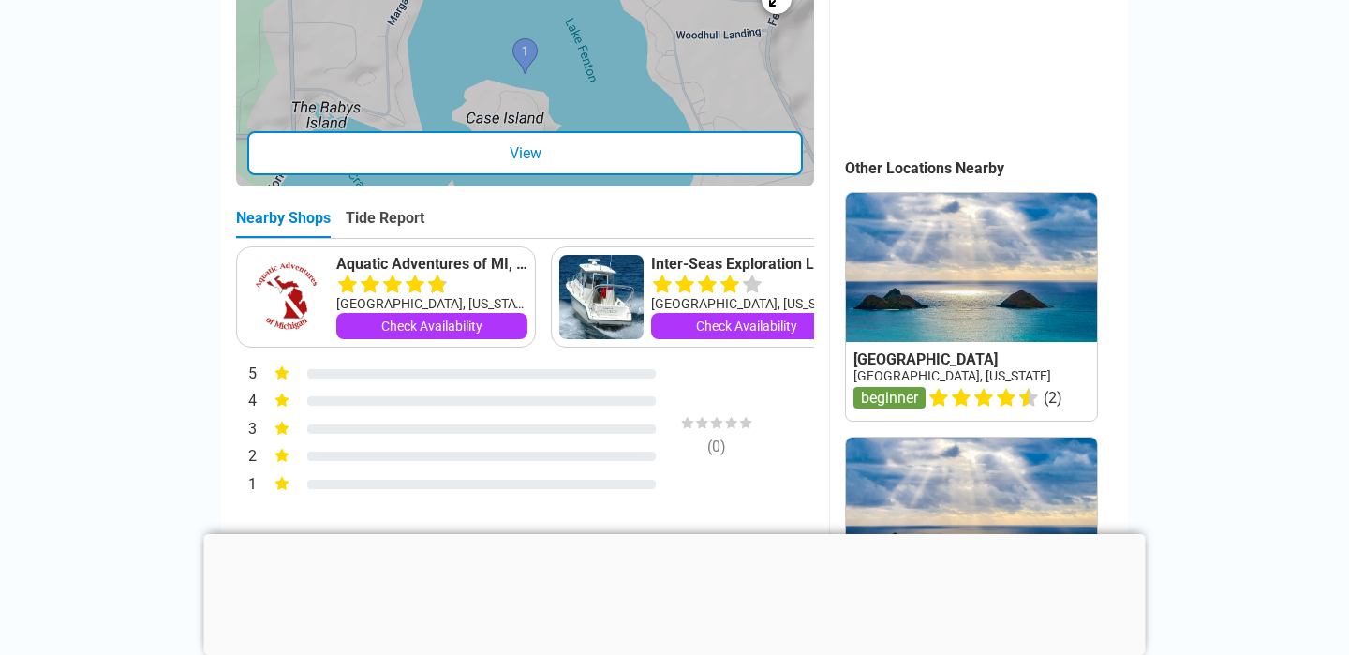
scroll to position [778, 0]
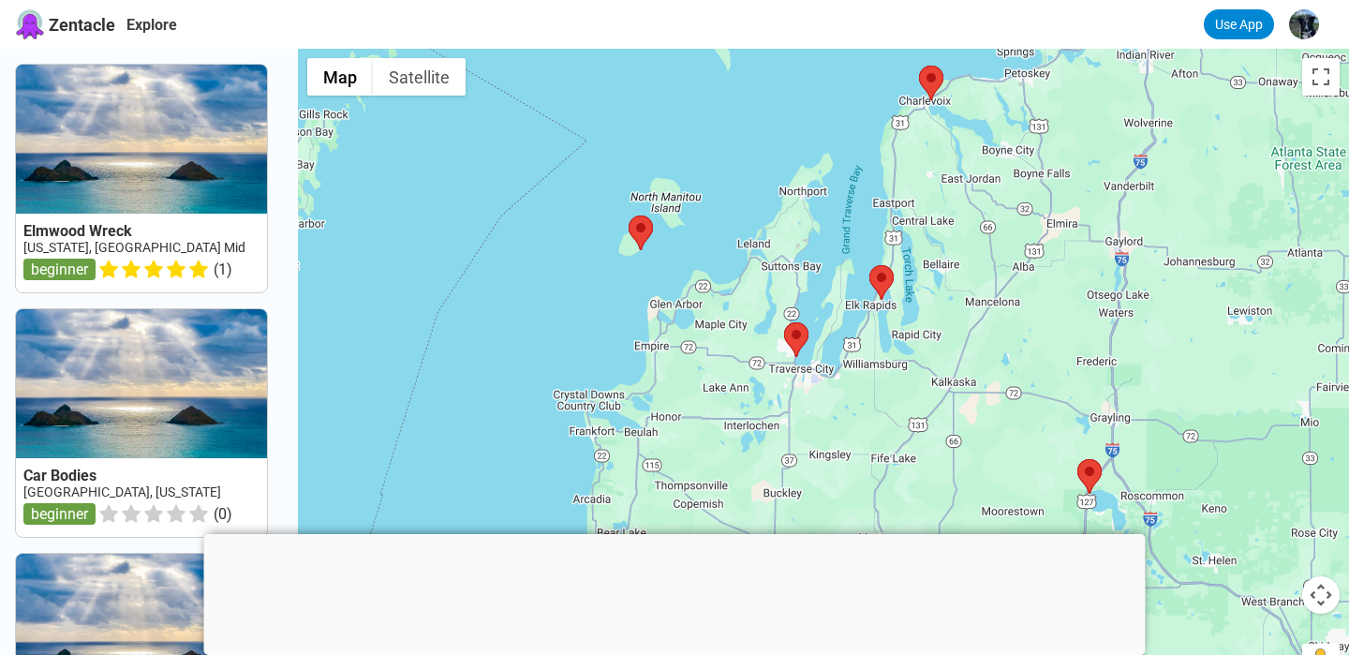
drag, startPoint x: 1215, startPoint y: 400, endPoint x: 863, endPoint y: -26, distance: 552.2
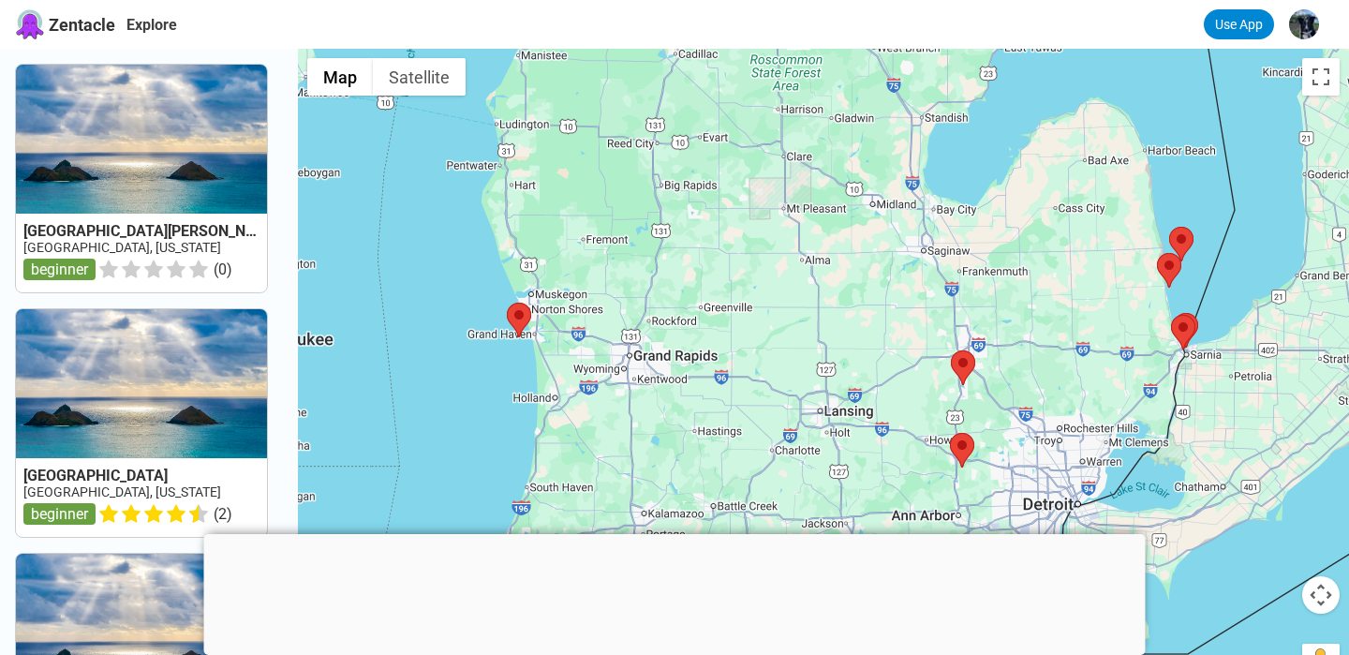
drag, startPoint x: 1104, startPoint y: 377, endPoint x: 1061, endPoint y: 294, distance: 93.8
click at [1061, 294] on div at bounding box center [823, 376] width 1051 height 655
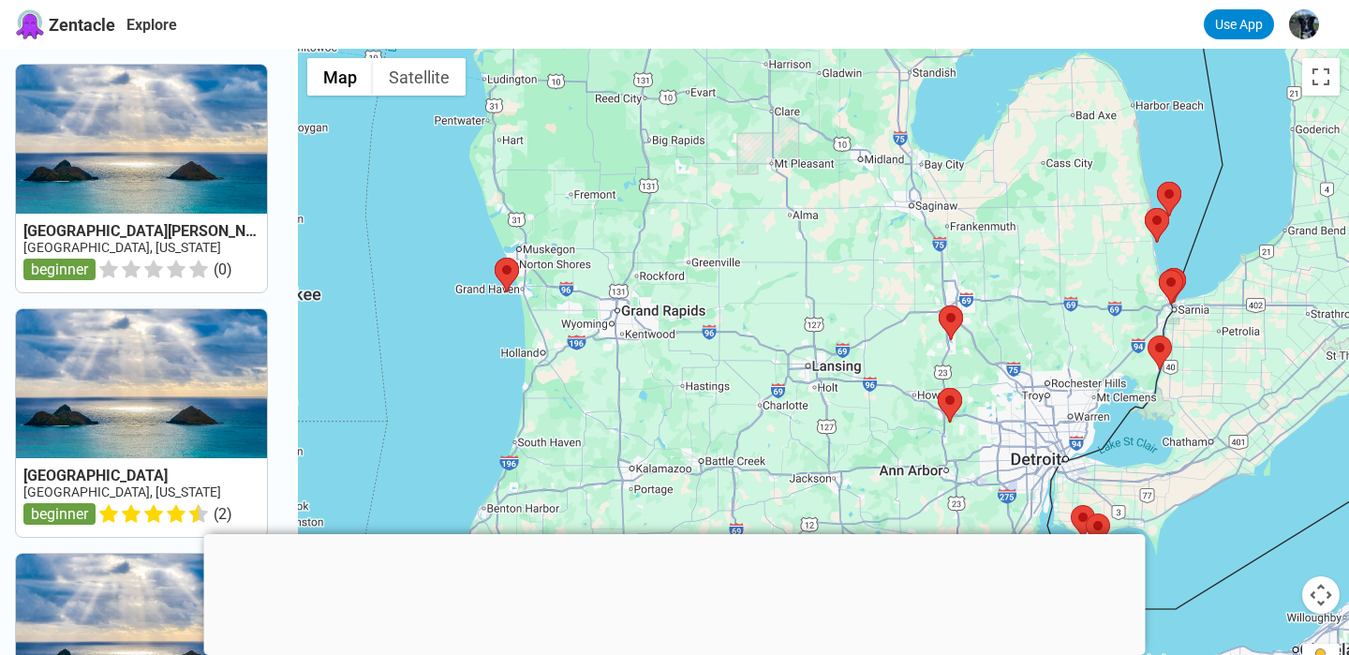
drag, startPoint x: 811, startPoint y: 426, endPoint x: 766, endPoint y: 253, distance: 179.0
click at [766, 253] on div at bounding box center [823, 376] width 1051 height 655
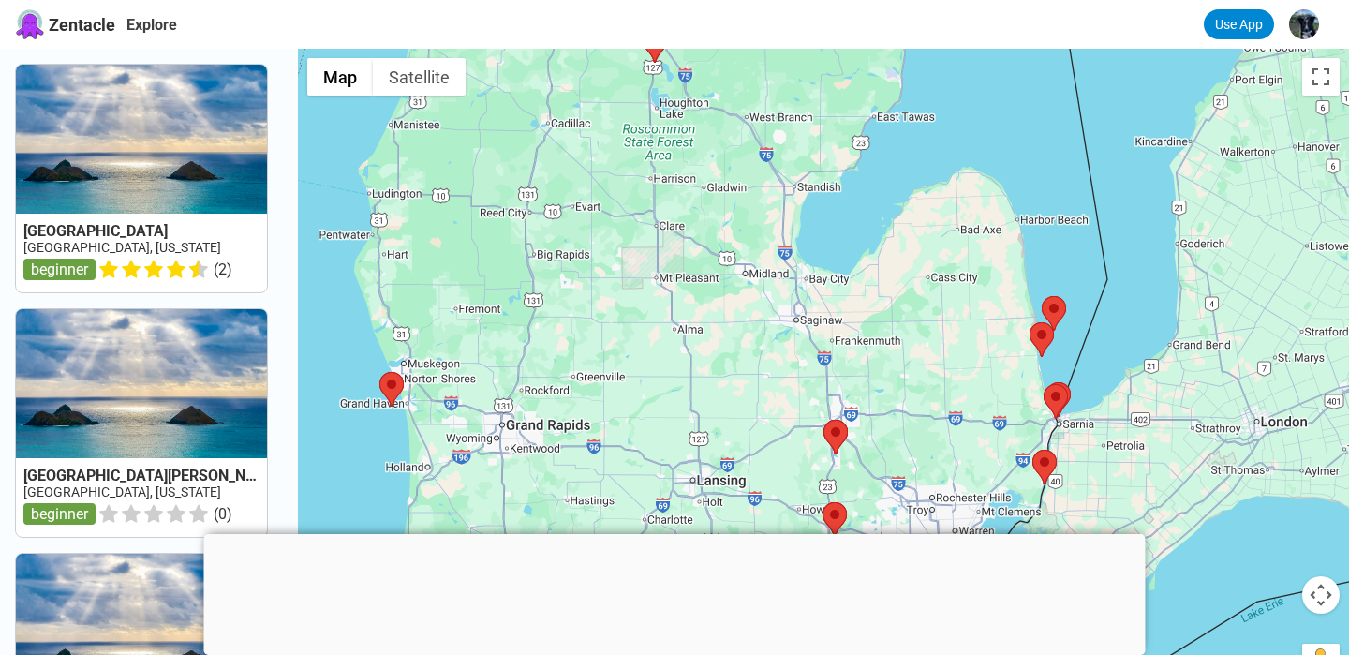
drag, startPoint x: 991, startPoint y: 172, endPoint x: 885, endPoint y: 450, distance: 296.7
click at [885, 450] on div at bounding box center [823, 376] width 1051 height 655
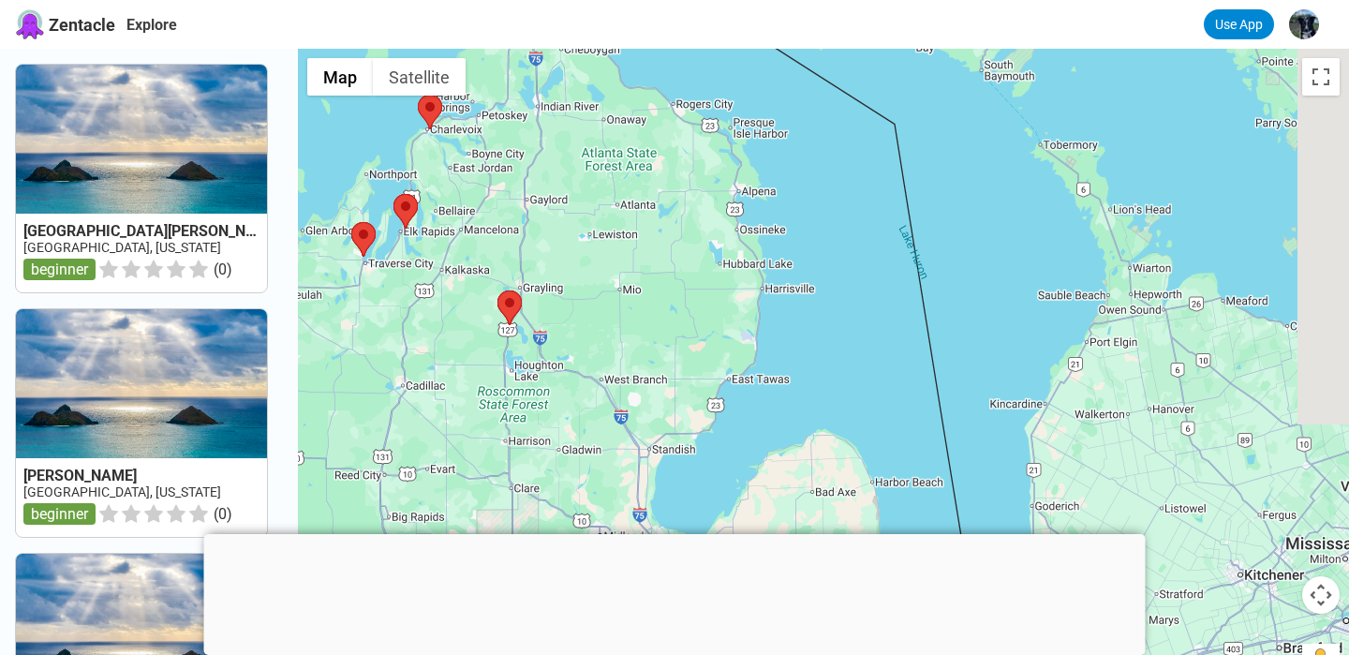
drag, startPoint x: 804, startPoint y: 193, endPoint x: 664, endPoint y: 445, distance: 288.0
click at [664, 445] on div at bounding box center [823, 376] width 1051 height 655
